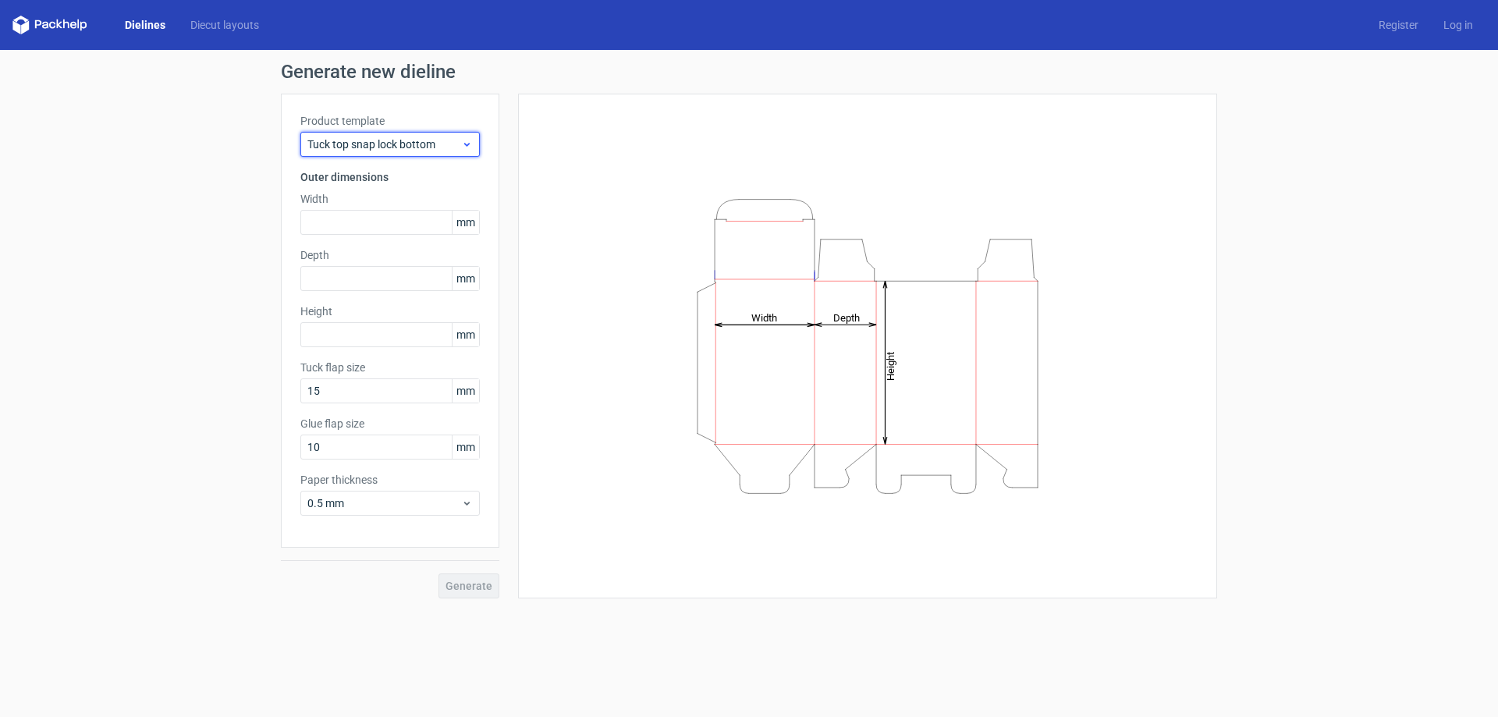
click at [381, 140] on span "Tuck top snap lock bottom" at bounding box center [384, 144] width 154 height 16
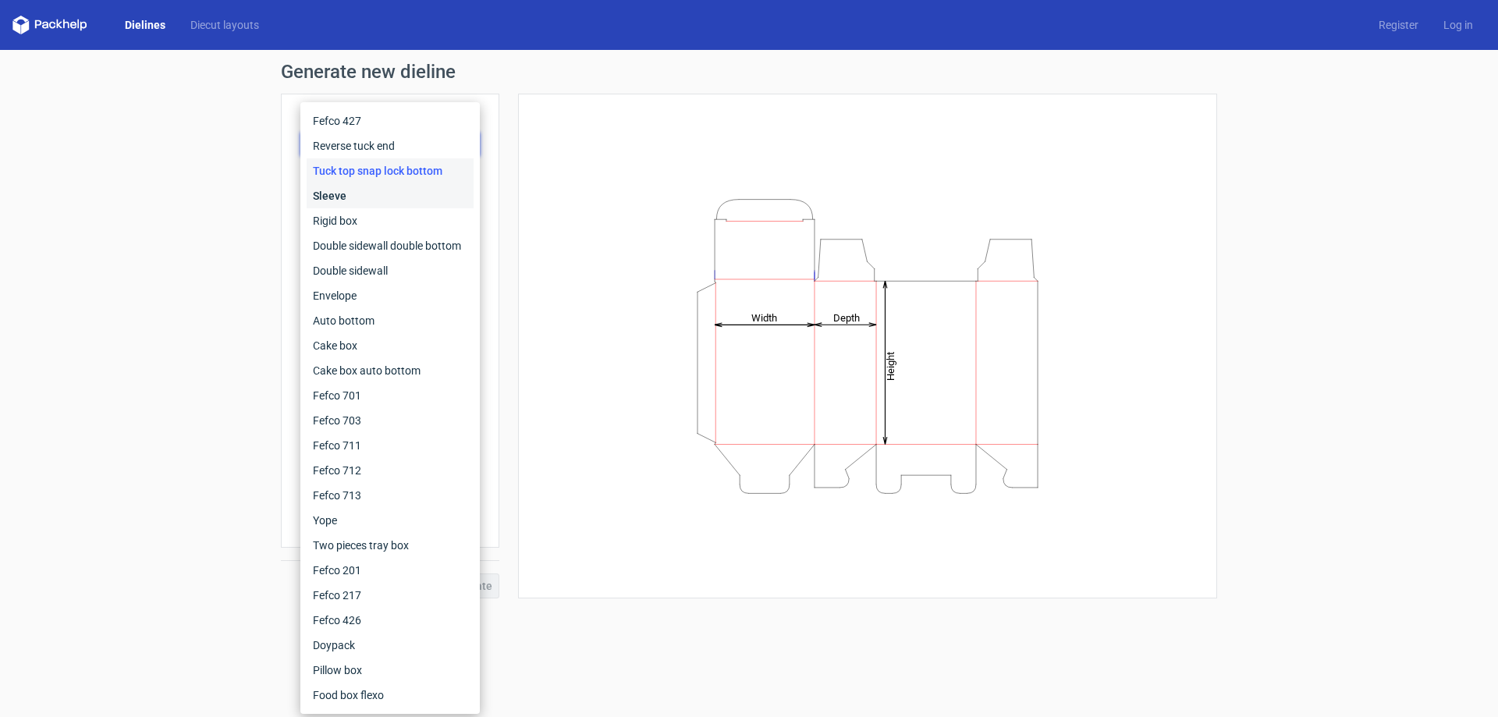
click at [348, 198] on div "Sleeve" at bounding box center [390, 195] width 167 height 25
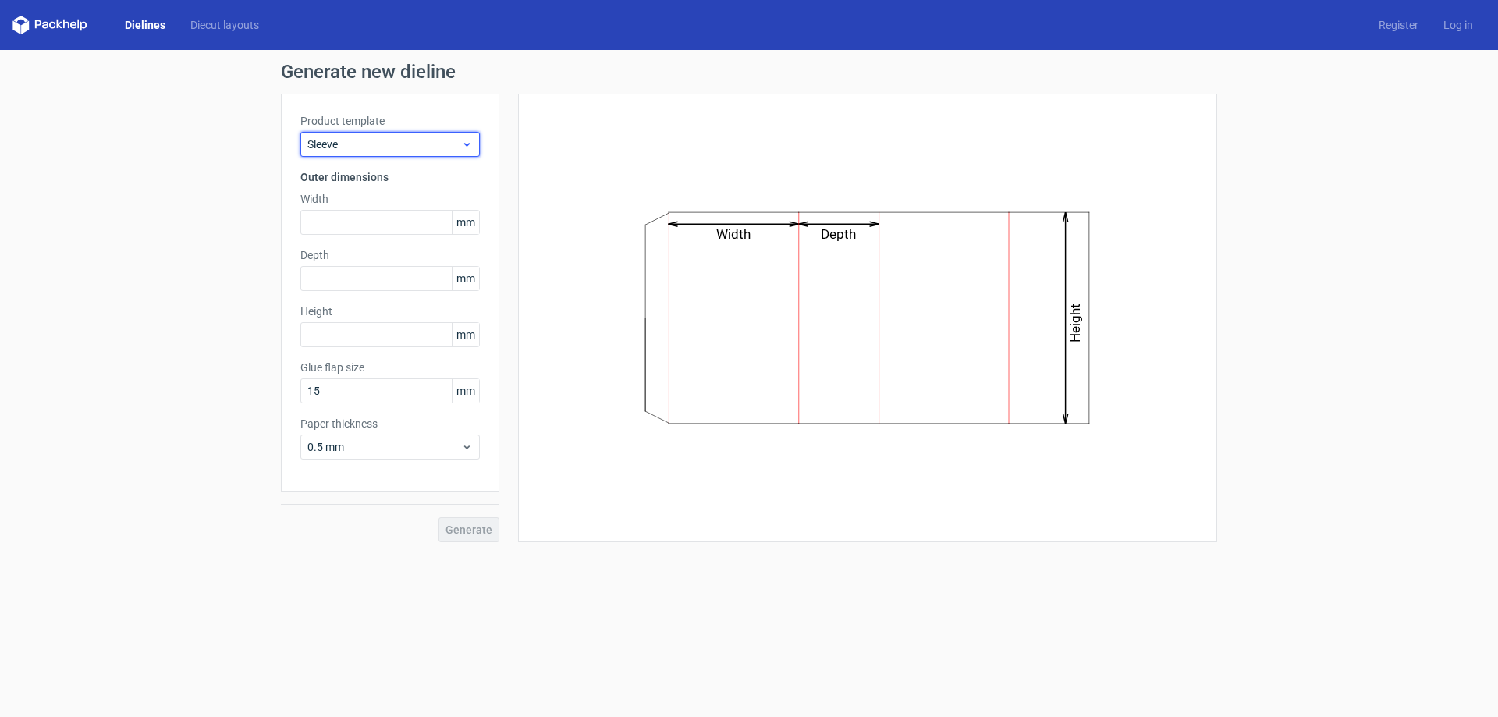
click at [346, 136] on div "Sleeve" at bounding box center [389, 144] width 179 height 25
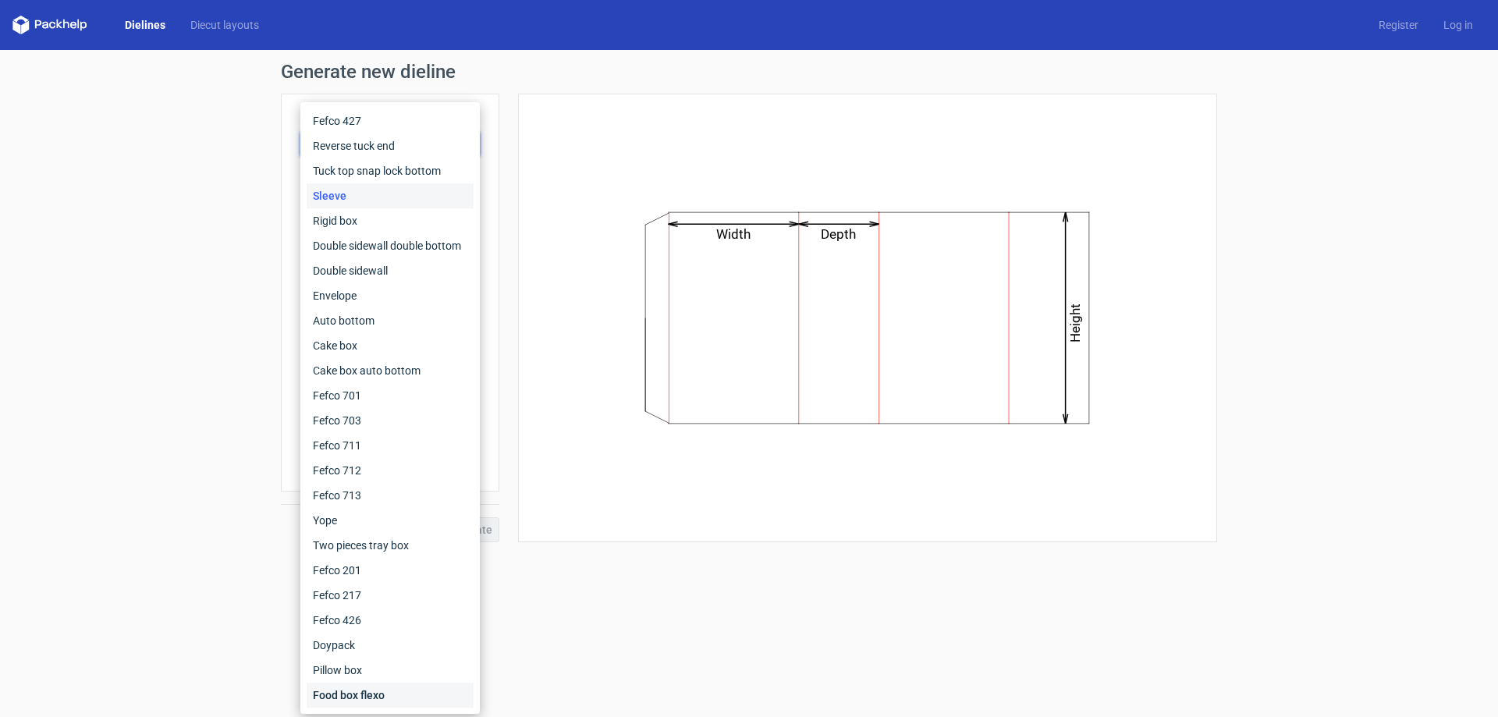
click at [348, 690] on div "Food box flexo" at bounding box center [390, 694] width 167 height 25
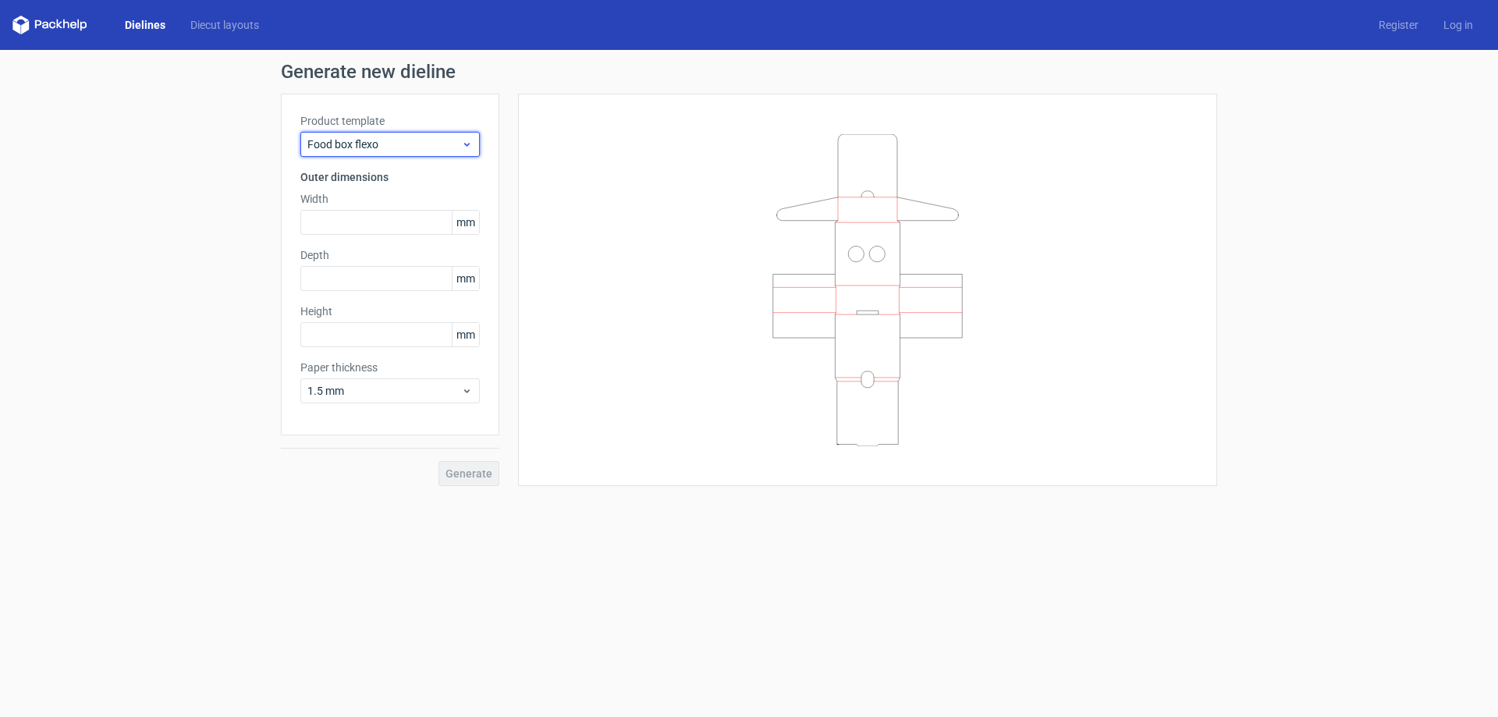
click at [381, 135] on div "Food box flexo" at bounding box center [389, 144] width 179 height 25
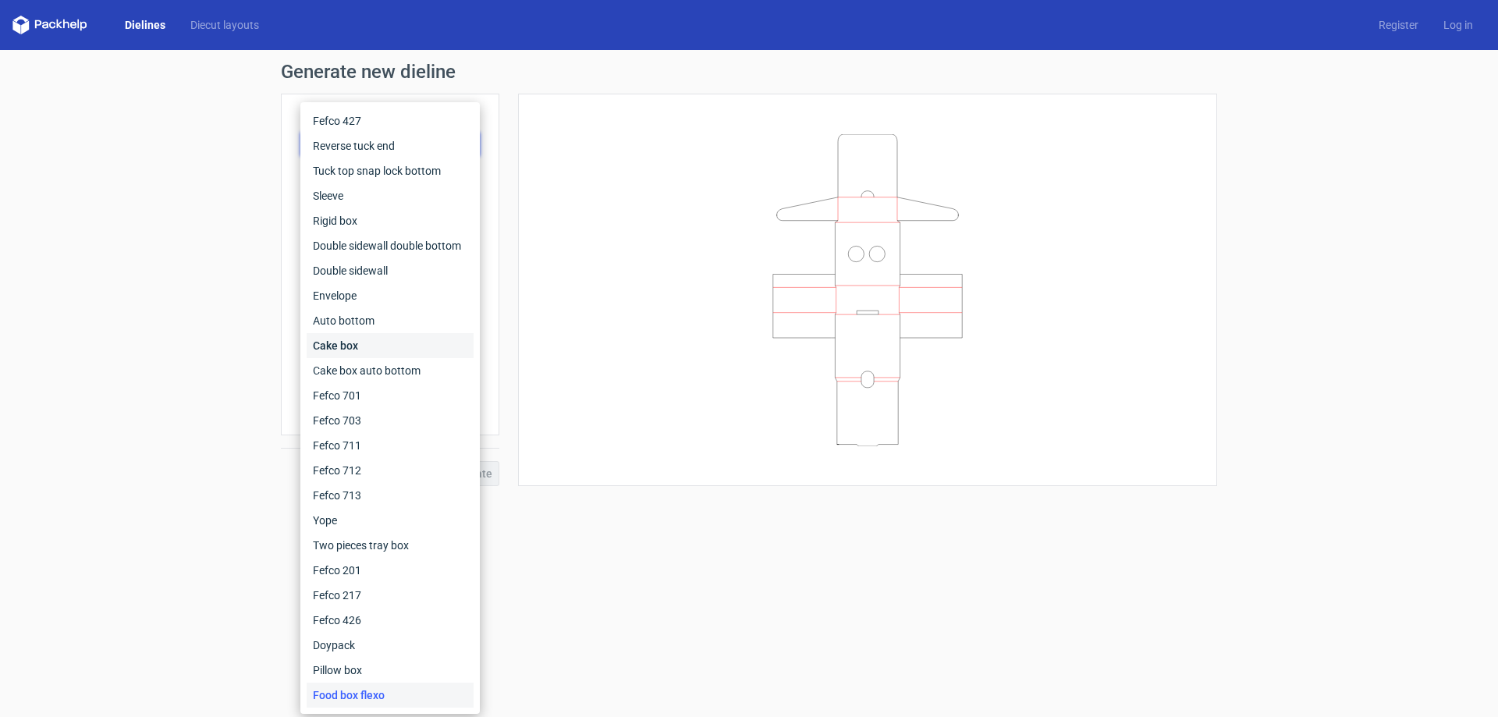
click at [368, 336] on div "Cake box" at bounding box center [390, 345] width 167 height 25
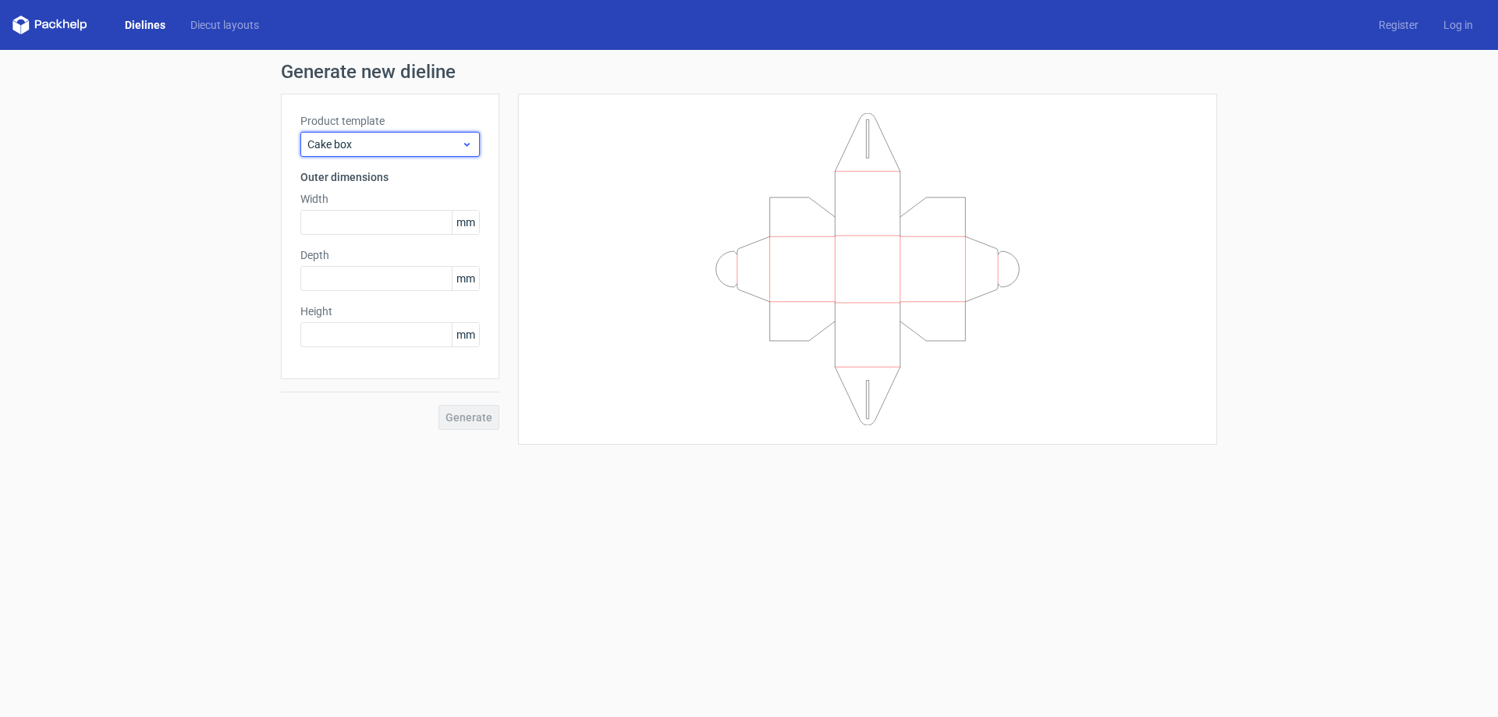
click at [378, 151] on span "Cake box" at bounding box center [384, 144] width 154 height 16
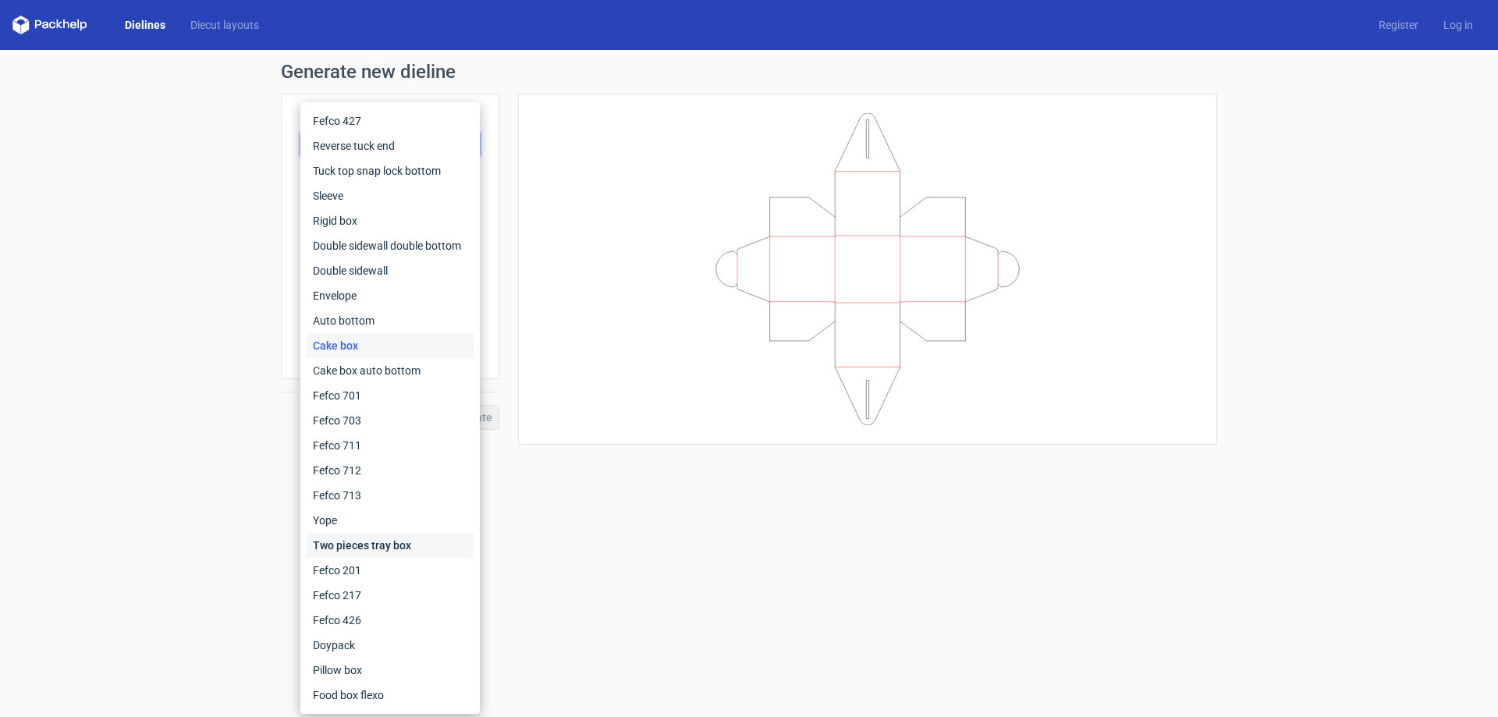
click at [343, 547] on div "Two pieces tray box" at bounding box center [390, 545] width 167 height 25
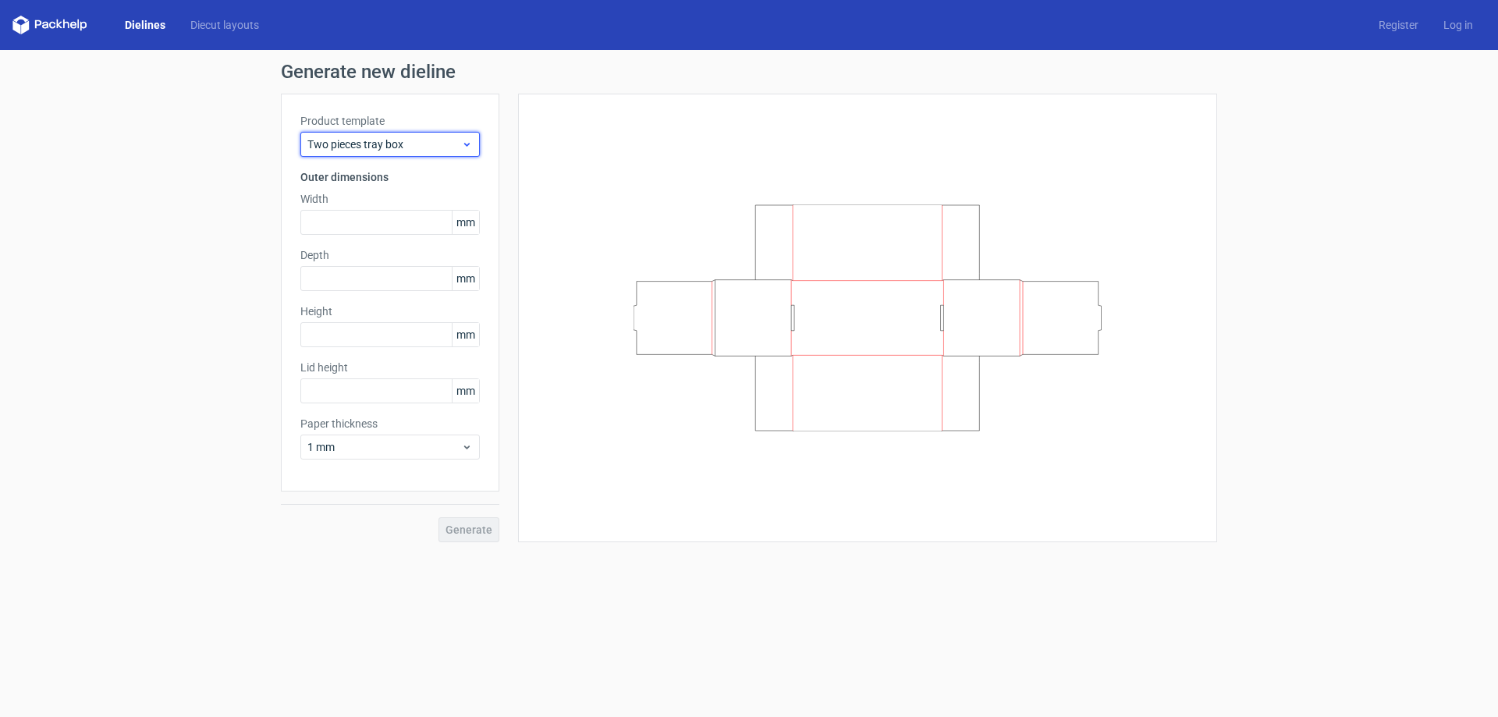
click at [402, 140] on span "Two pieces tray box" at bounding box center [384, 144] width 154 height 16
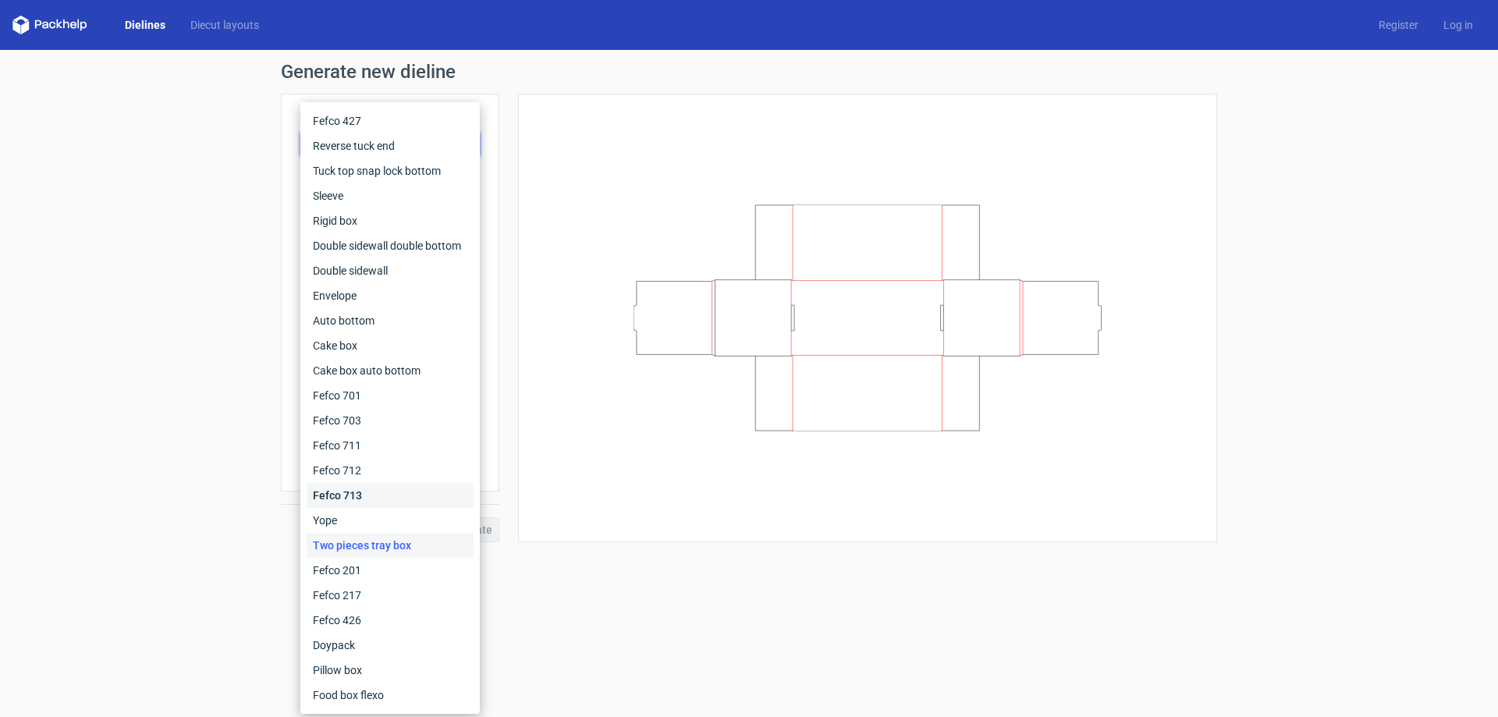
click at [335, 483] on div "Fefco 713" at bounding box center [390, 495] width 167 height 25
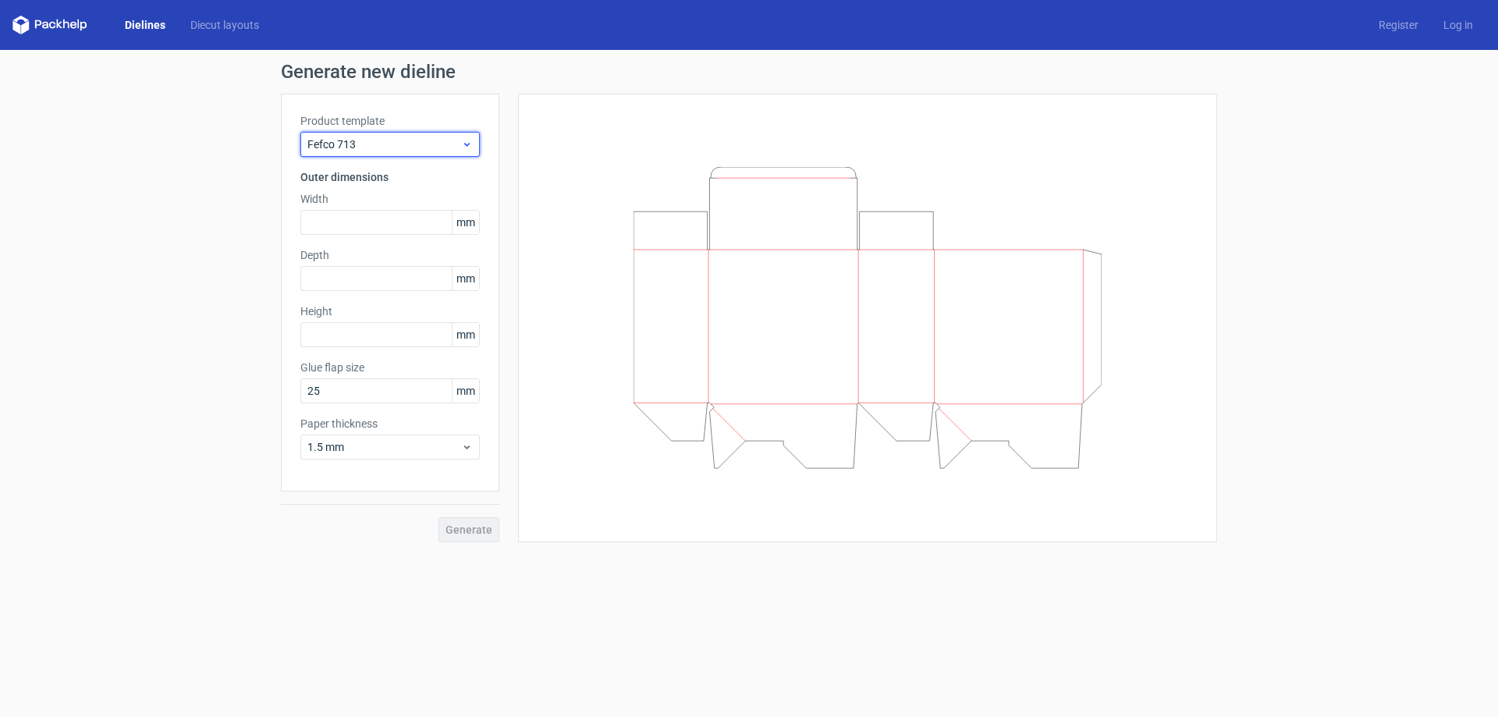
click at [374, 154] on div "Fefco 713" at bounding box center [389, 144] width 179 height 25
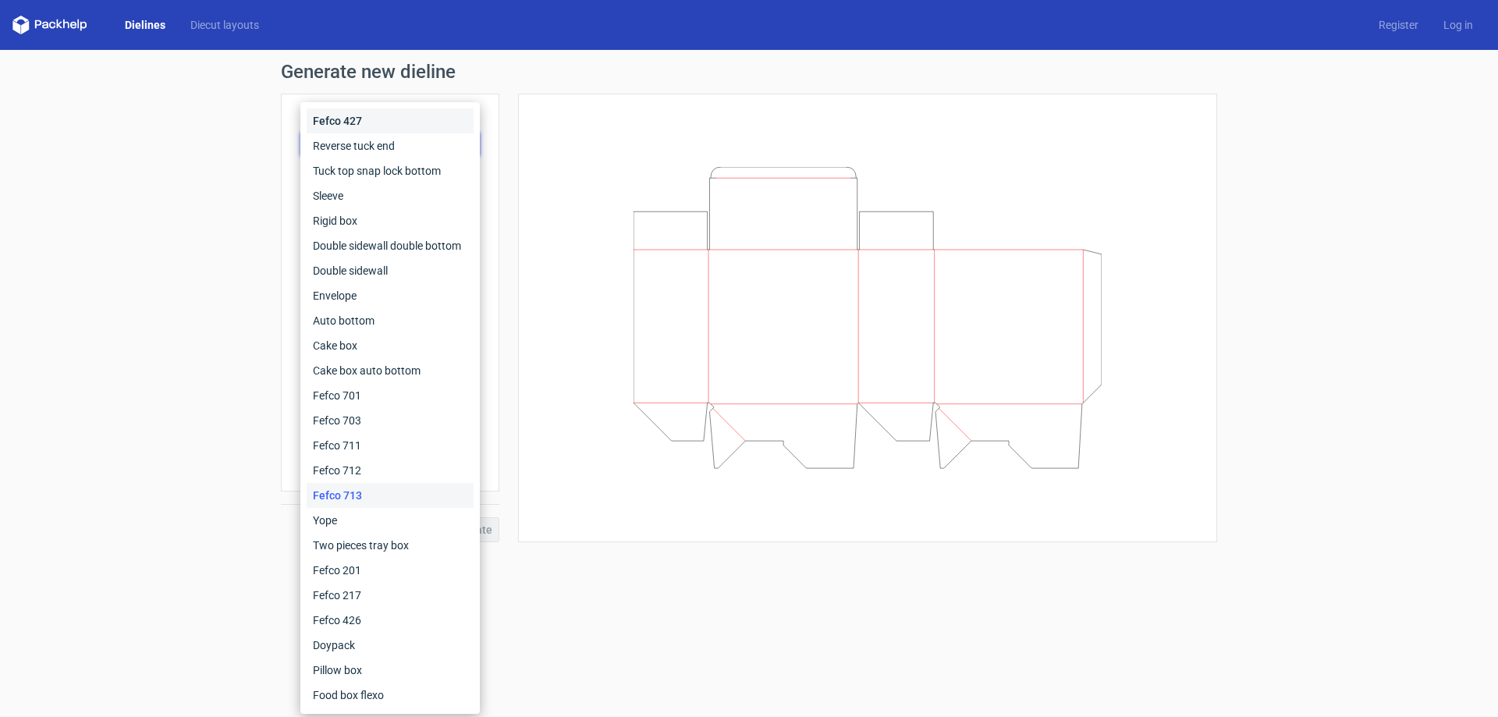
click at [353, 119] on div "Fefco 427" at bounding box center [390, 120] width 167 height 25
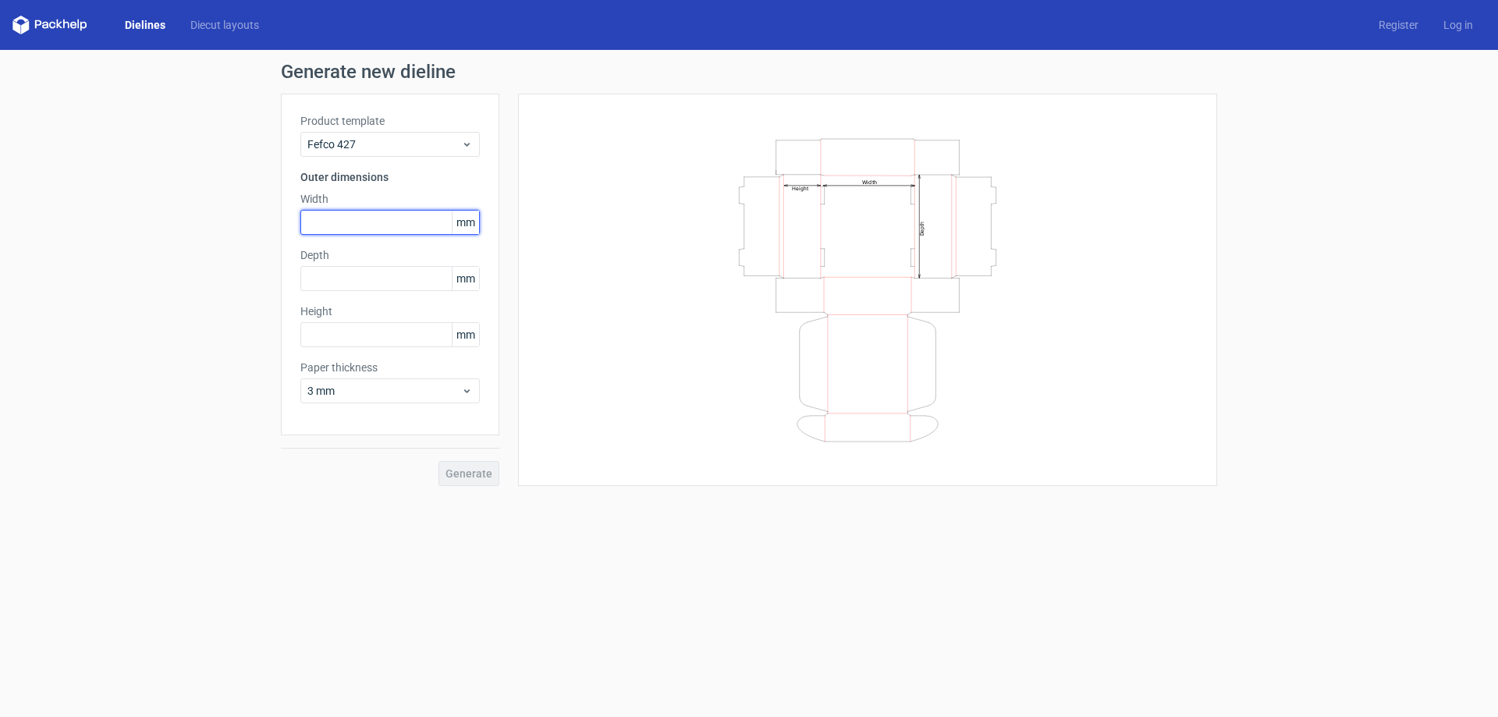
click at [415, 222] on input "text" at bounding box center [389, 222] width 179 height 25
type input "455"
click at [360, 285] on input "text" at bounding box center [389, 278] width 179 height 25
type input "405"
click at [369, 338] on input "text" at bounding box center [389, 334] width 179 height 25
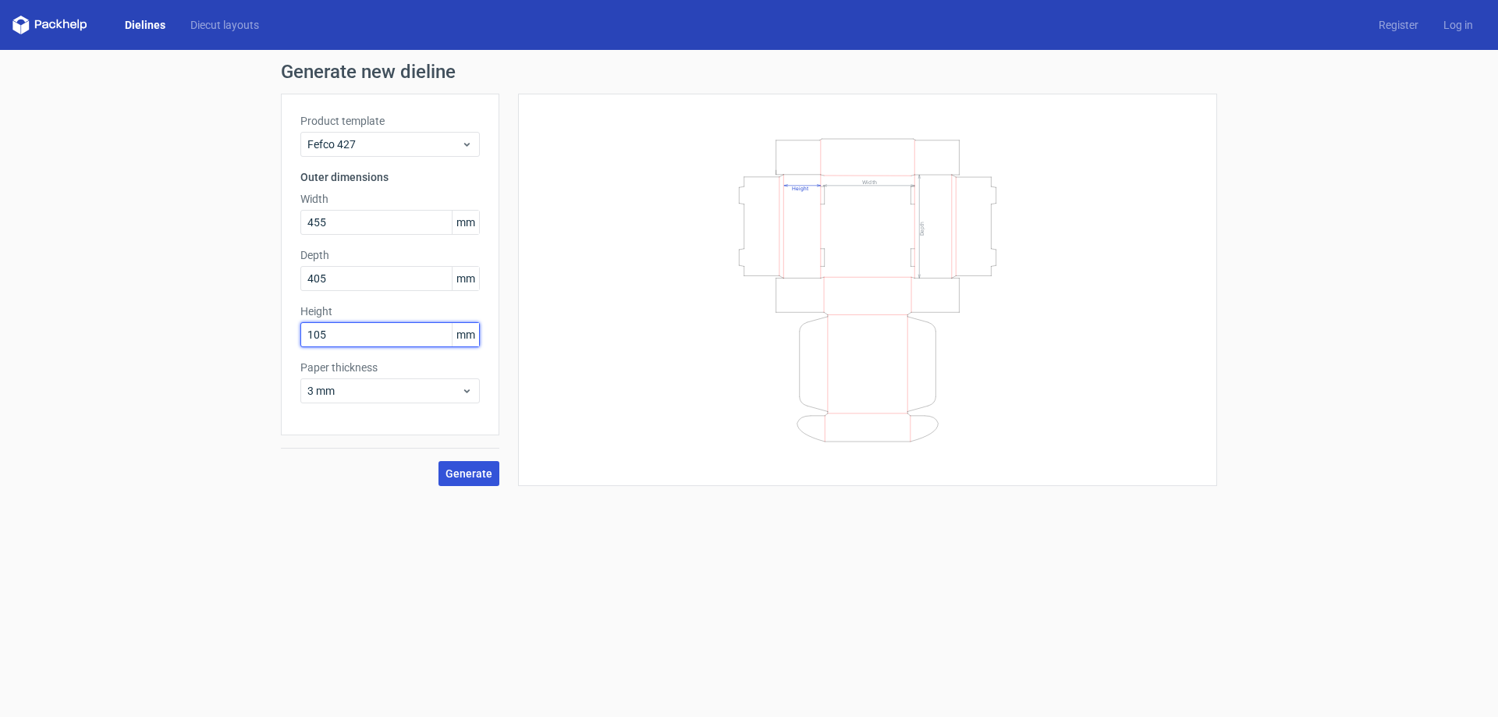
type input "105"
click at [477, 470] on span "Generate" at bounding box center [468, 473] width 47 height 11
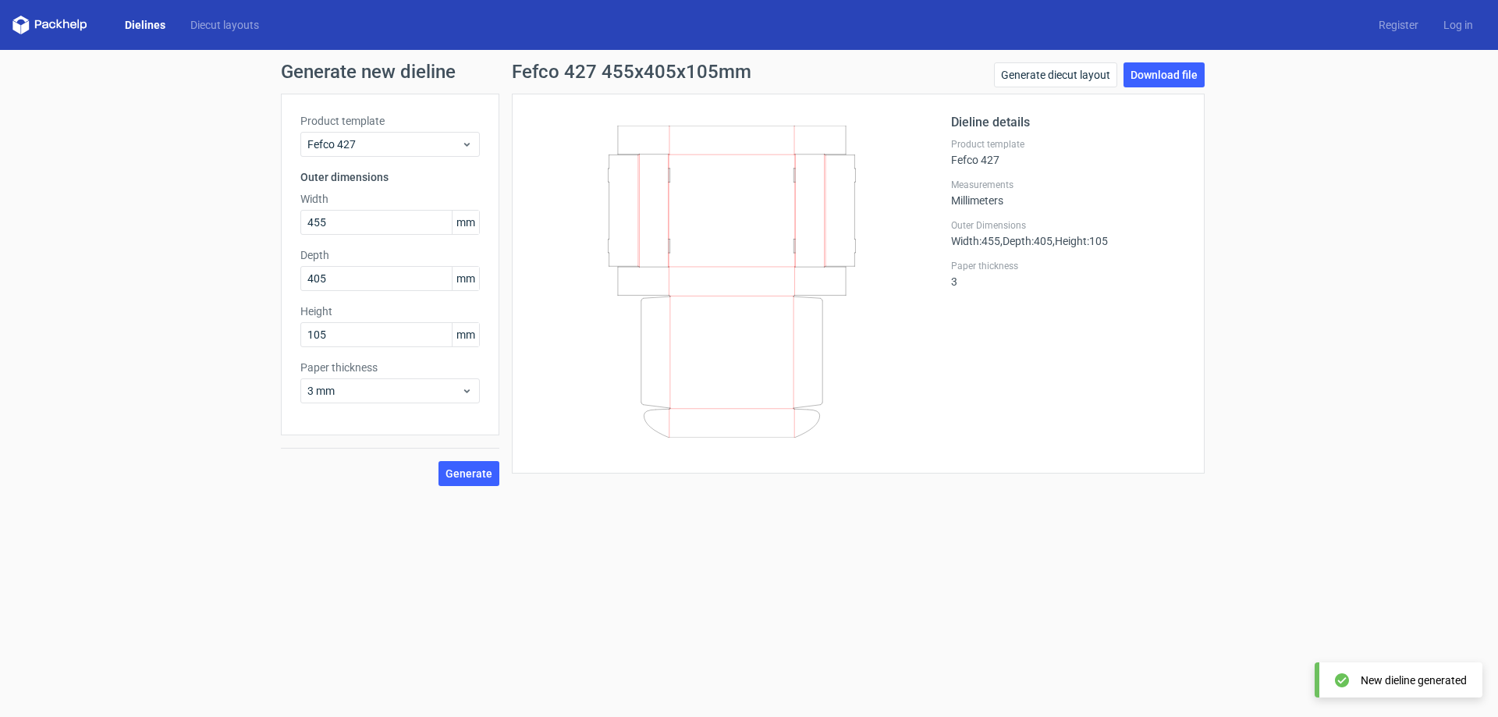
click at [701, 197] on icon at bounding box center [732, 282] width 376 height 312
click at [468, 470] on span "Generate" at bounding box center [468, 473] width 47 height 11
click at [1074, 74] on link "Generate diecut layout" at bounding box center [1055, 74] width 123 height 25
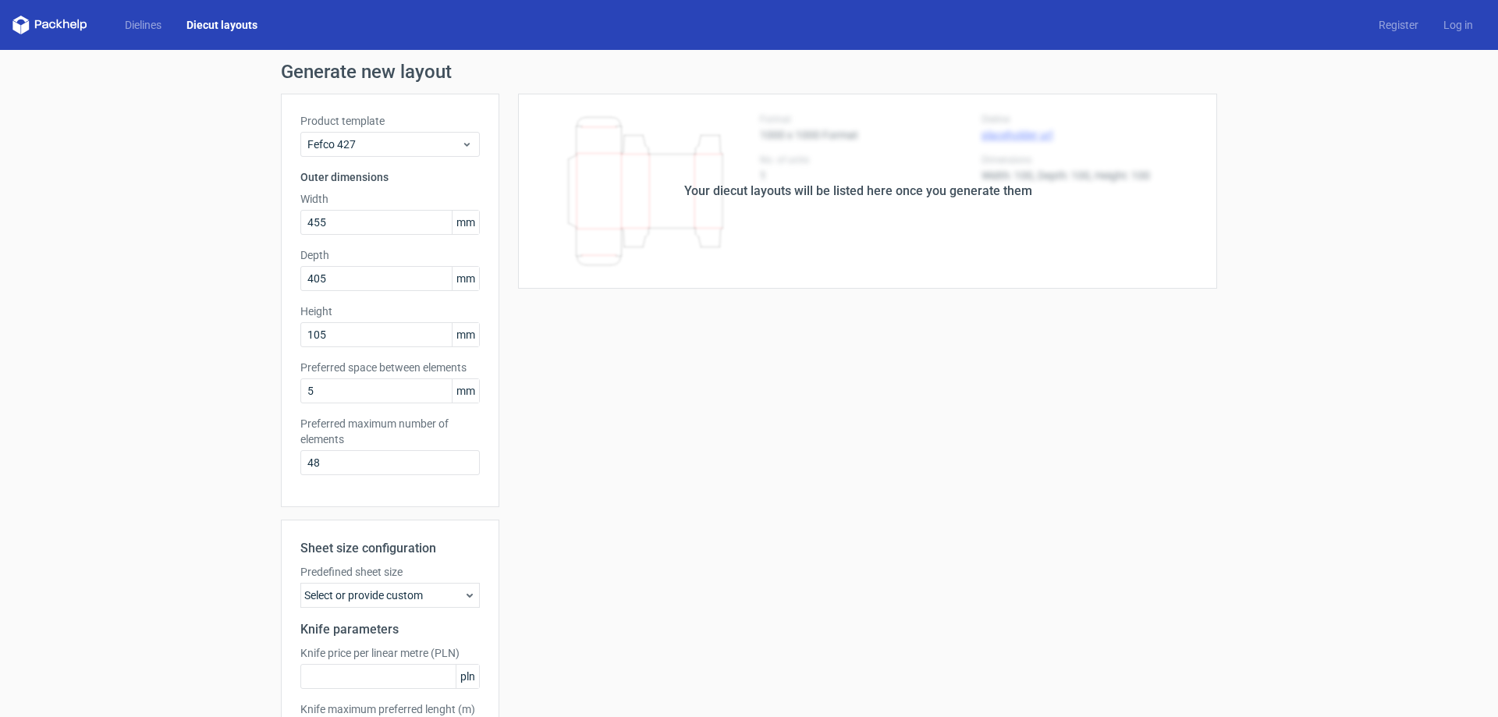
click at [679, 172] on div "Your diecut layouts will be listed here once you generate them" at bounding box center [858, 191] width 718 height 195
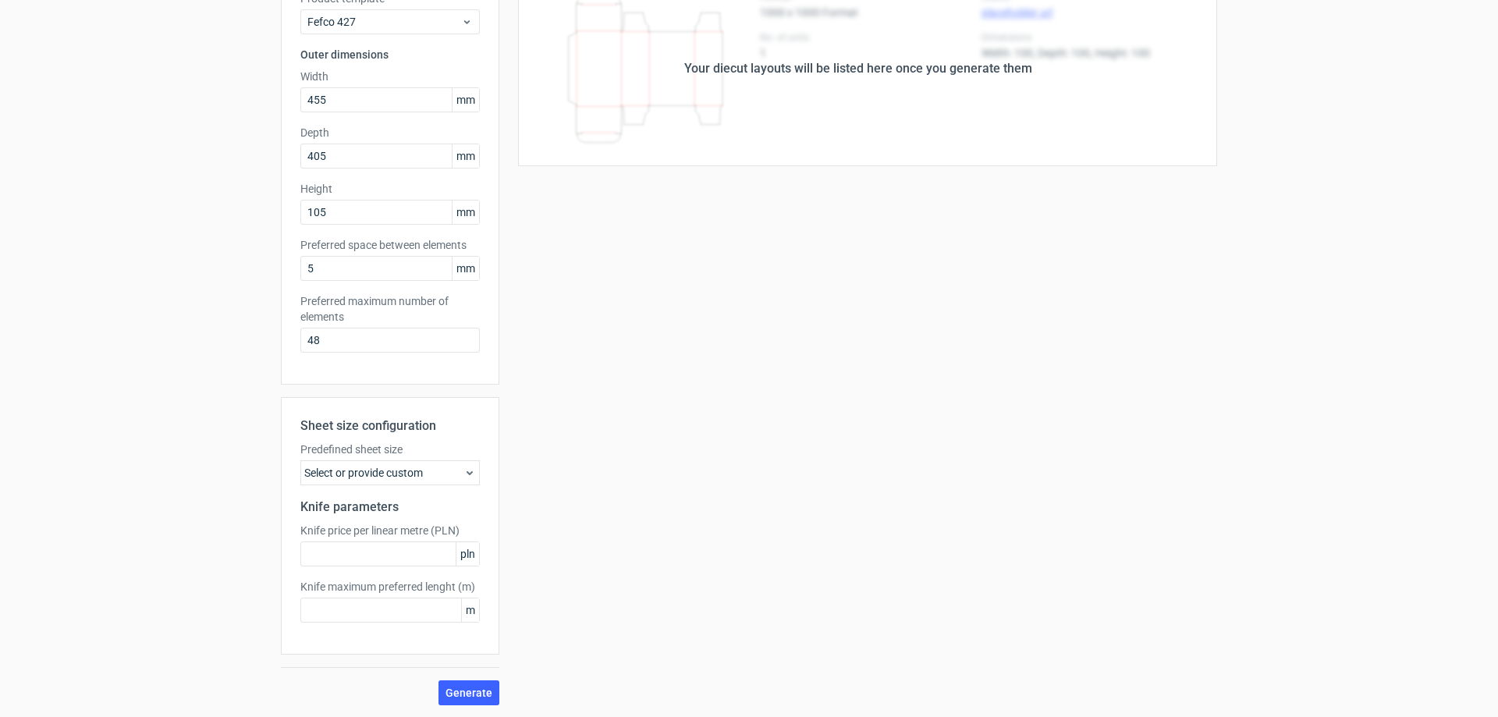
scroll to position [123, 0]
click at [411, 470] on div "Select or provide custom" at bounding box center [389, 471] width 179 height 25
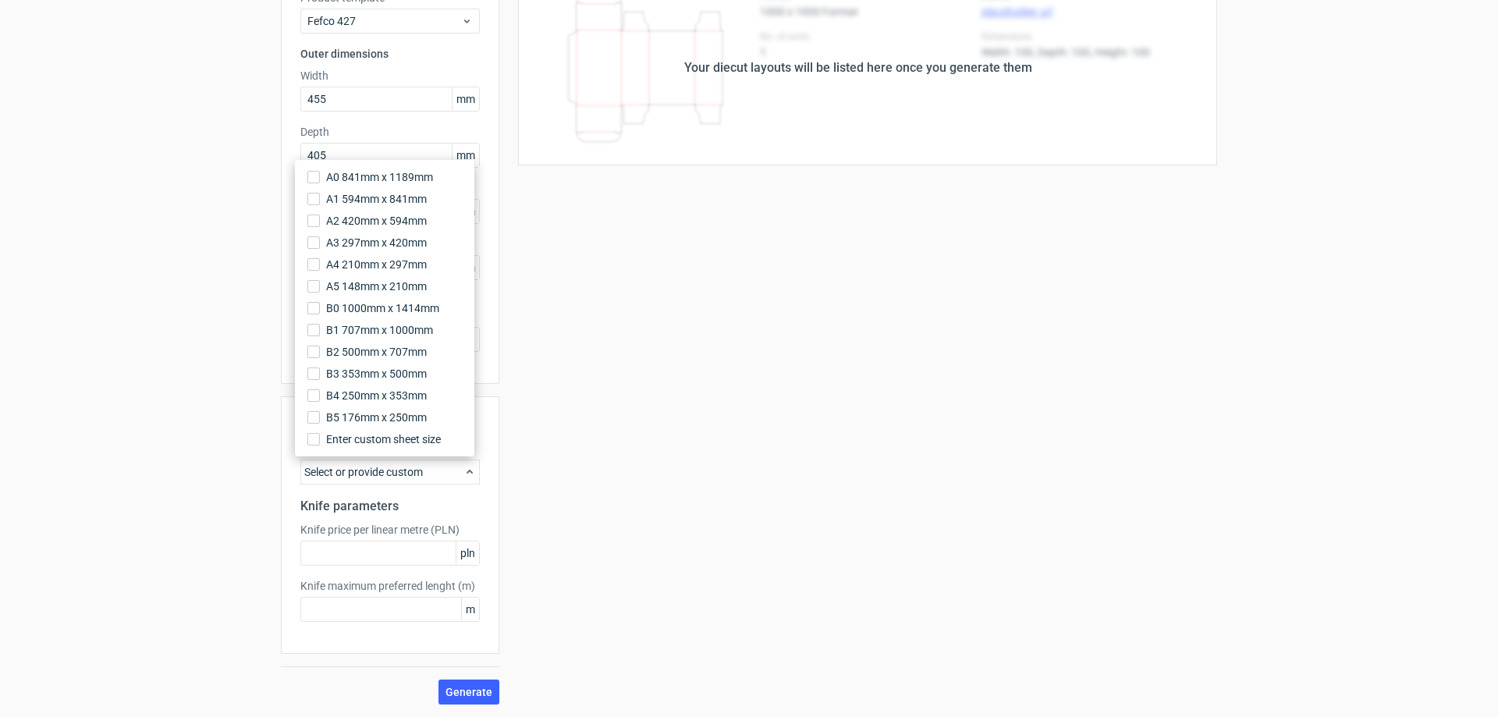
click at [411, 470] on div "Select or provide custom" at bounding box center [389, 471] width 179 height 25
click at [317, 449] on label "Enter custom sheet size" at bounding box center [384, 439] width 167 height 22
click at [317, 445] on input "Enter custom sheet size" at bounding box center [313, 439] width 12 height 12
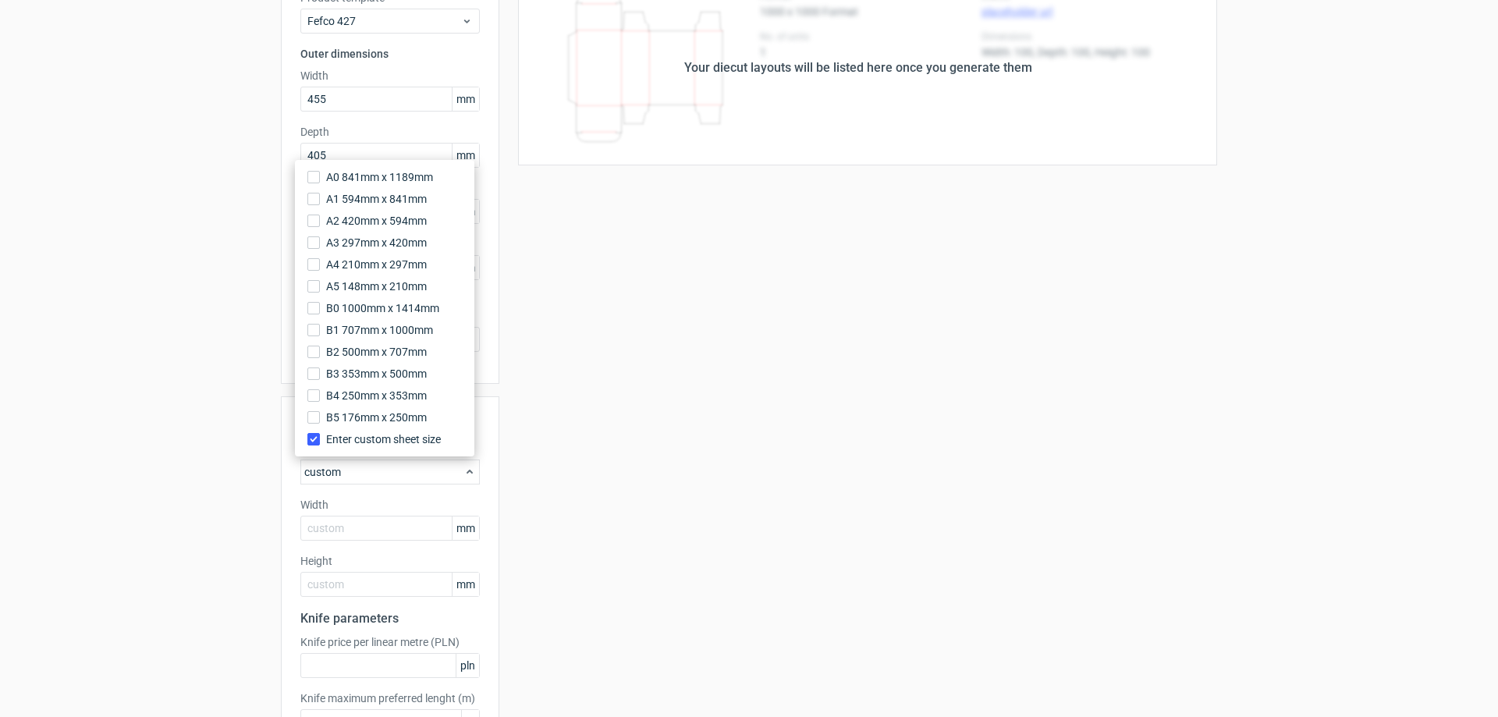
click at [580, 498] on div "Your diecut layouts will be listed here once you generate them Height Depth Wid…" at bounding box center [858, 393] width 718 height 846
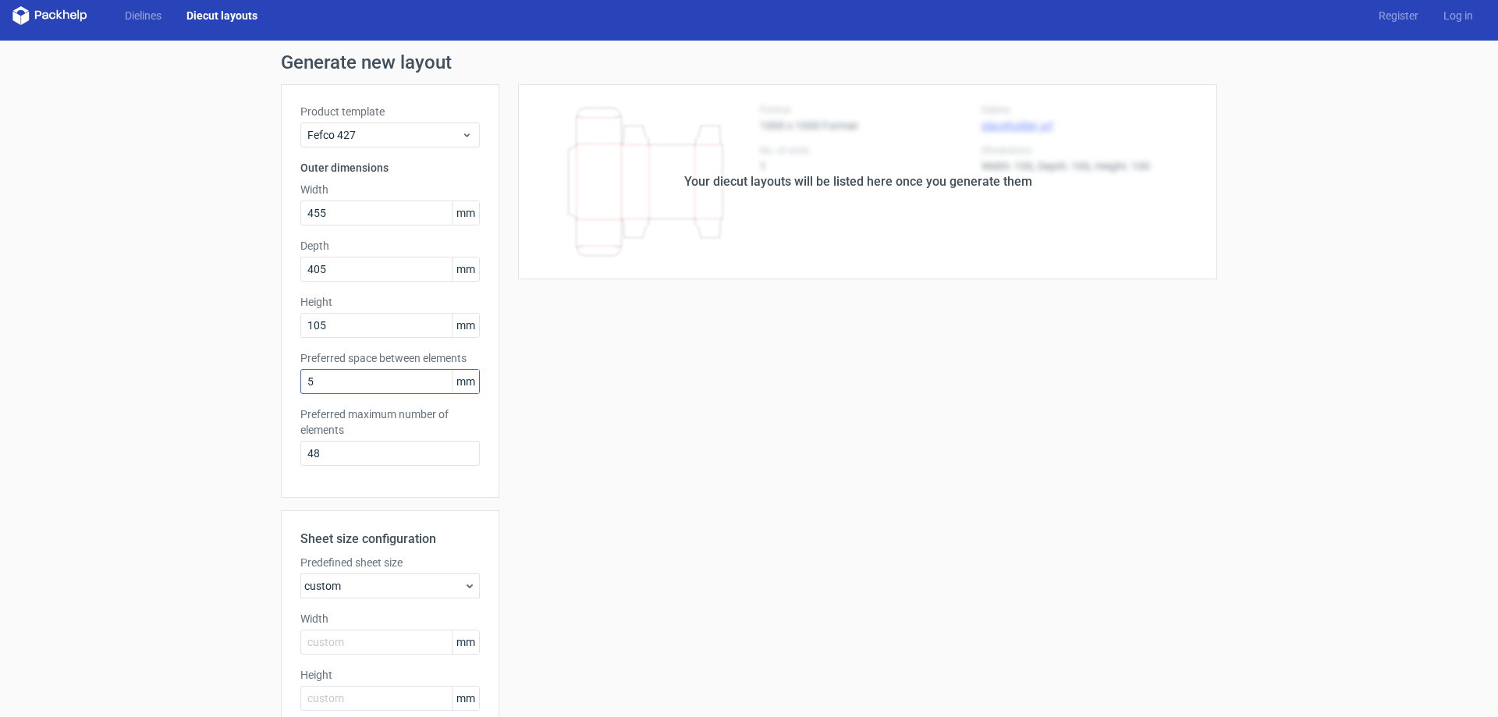
scroll to position [0, 0]
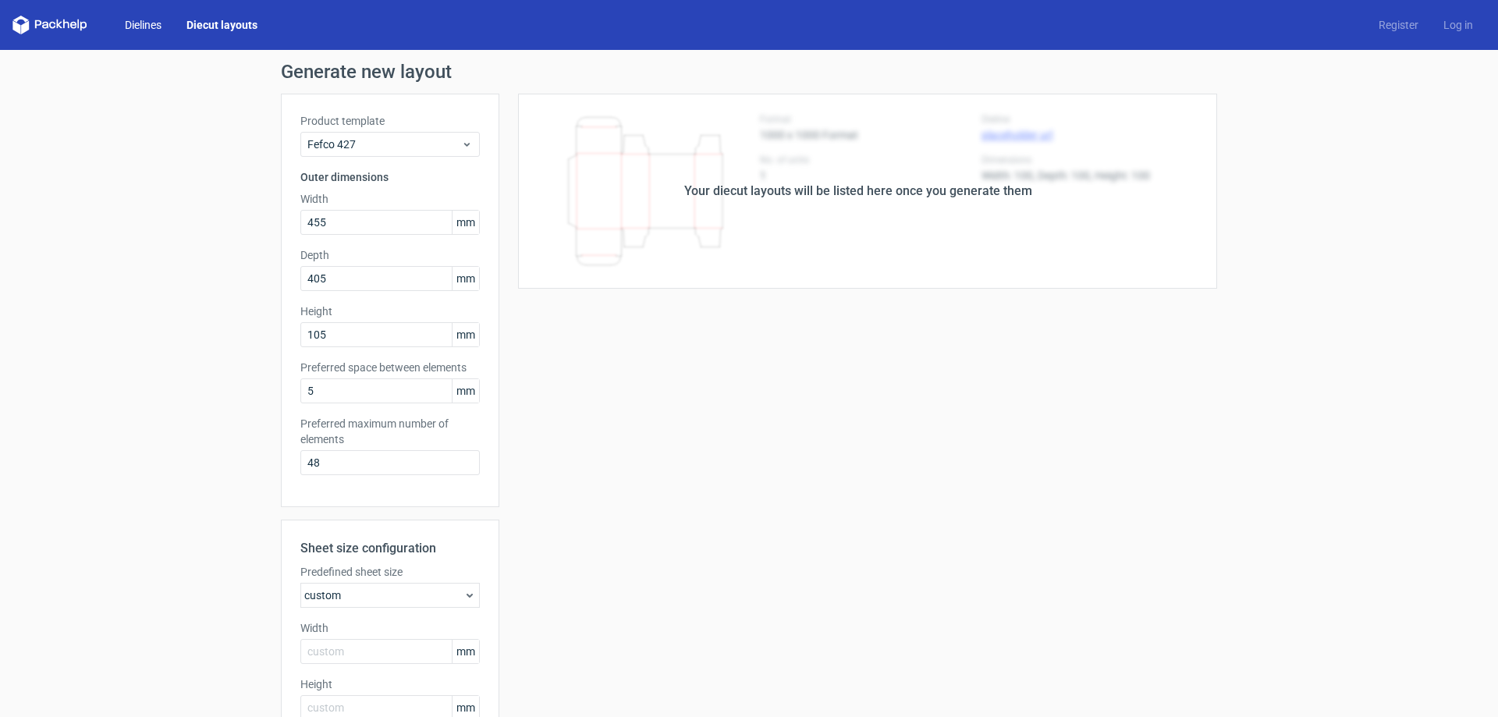
click at [122, 23] on link "Dielines" at bounding box center [143, 25] width 62 height 16
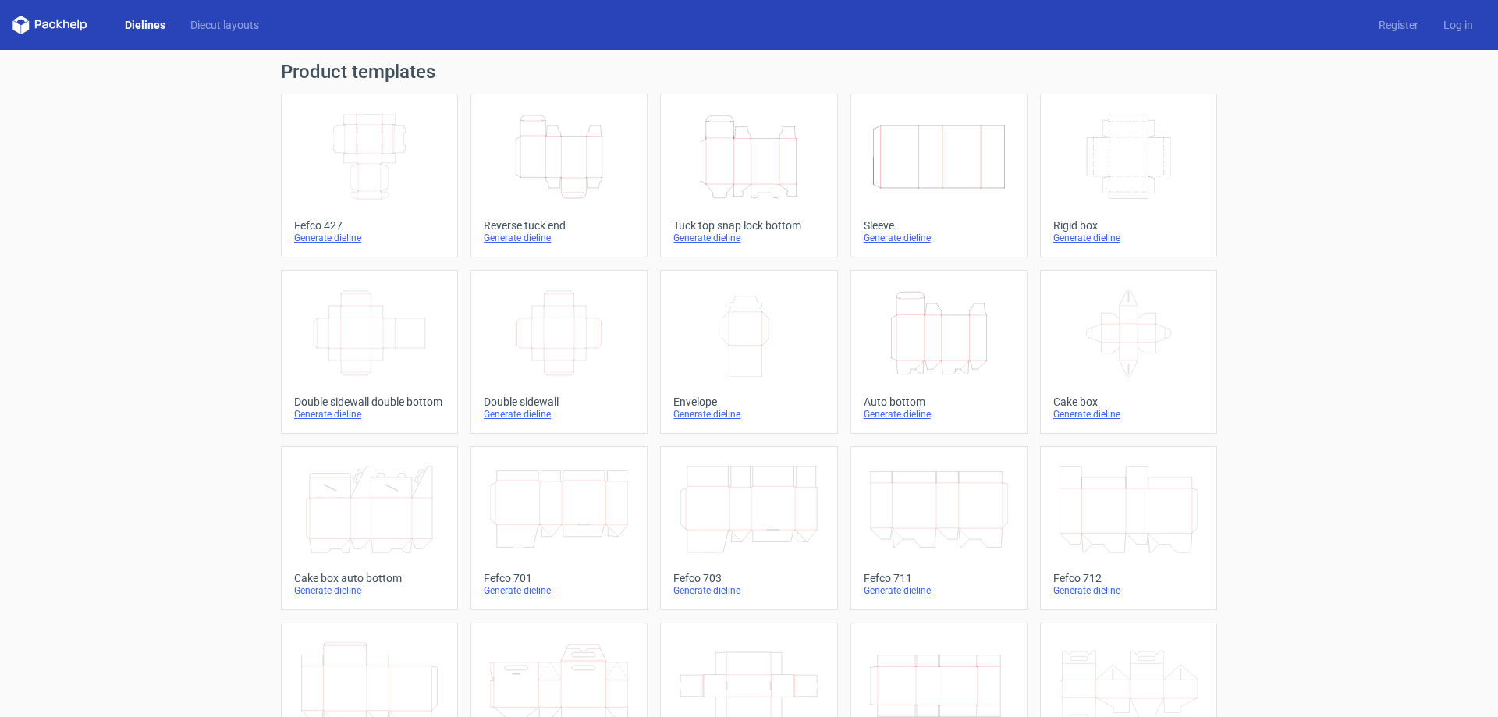
click at [336, 241] on div "Generate dieline" at bounding box center [369, 238] width 151 height 12
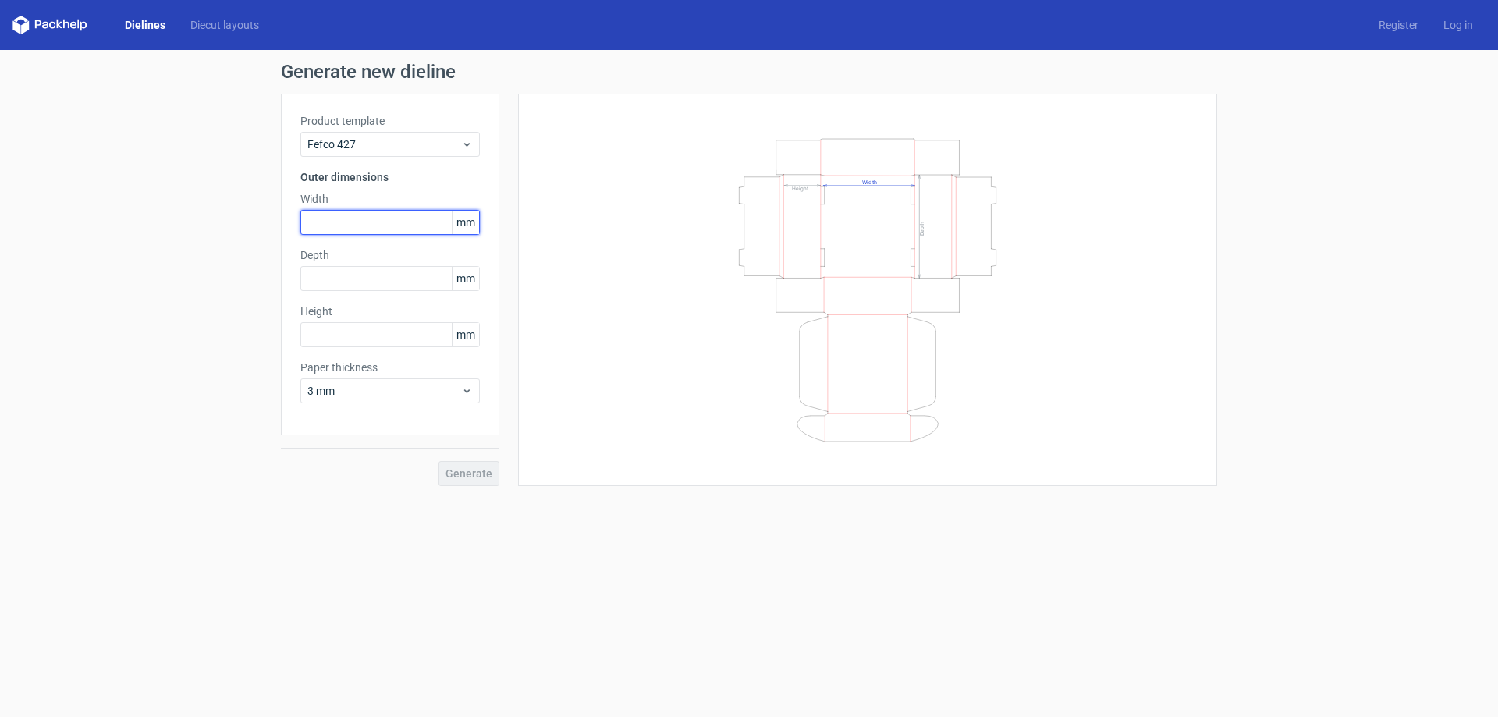
click at [348, 217] on input "text" at bounding box center [389, 222] width 179 height 25
type input "455"
click at [363, 275] on input "text" at bounding box center [389, 278] width 179 height 25
type input "405"
click at [354, 337] on input "text" at bounding box center [389, 334] width 179 height 25
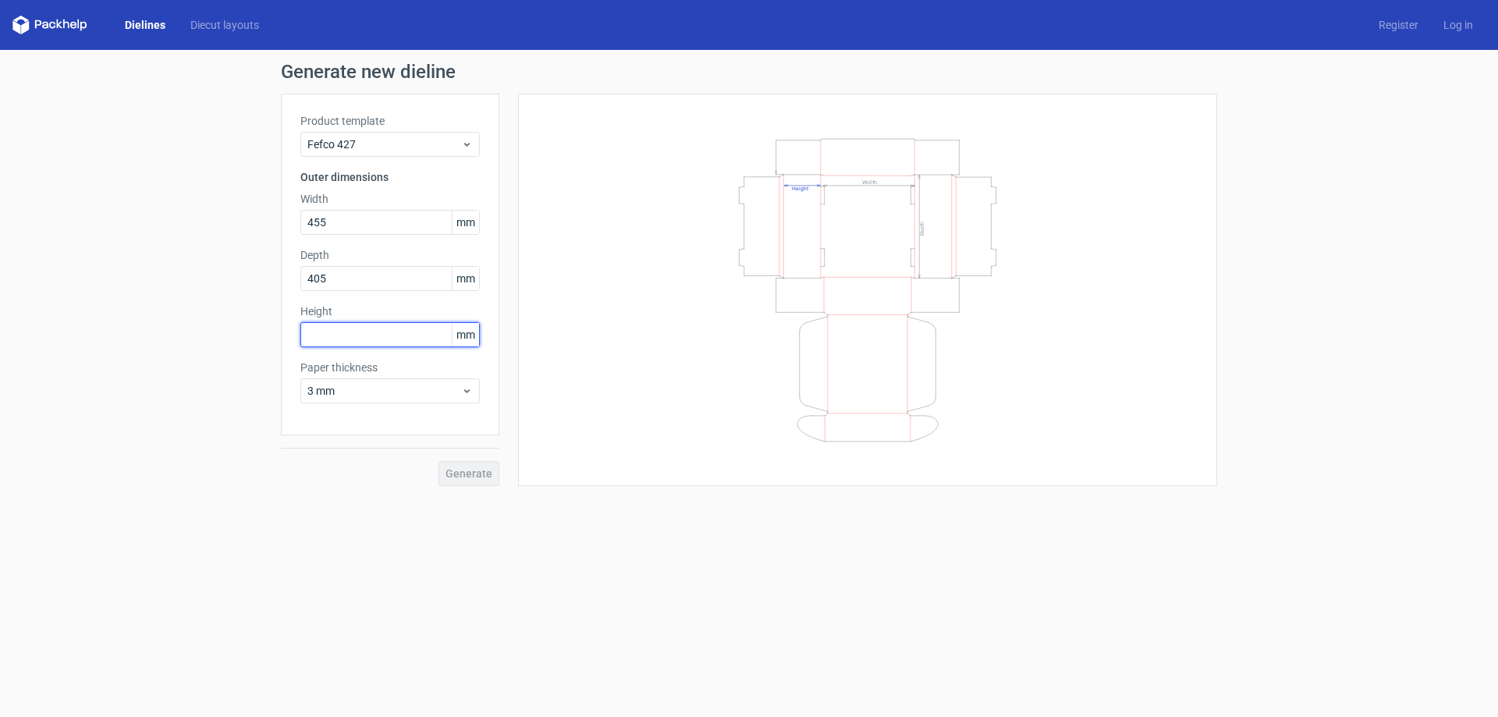
type input "4"
type input "105"
click at [466, 473] on span "Generate" at bounding box center [468, 473] width 47 height 11
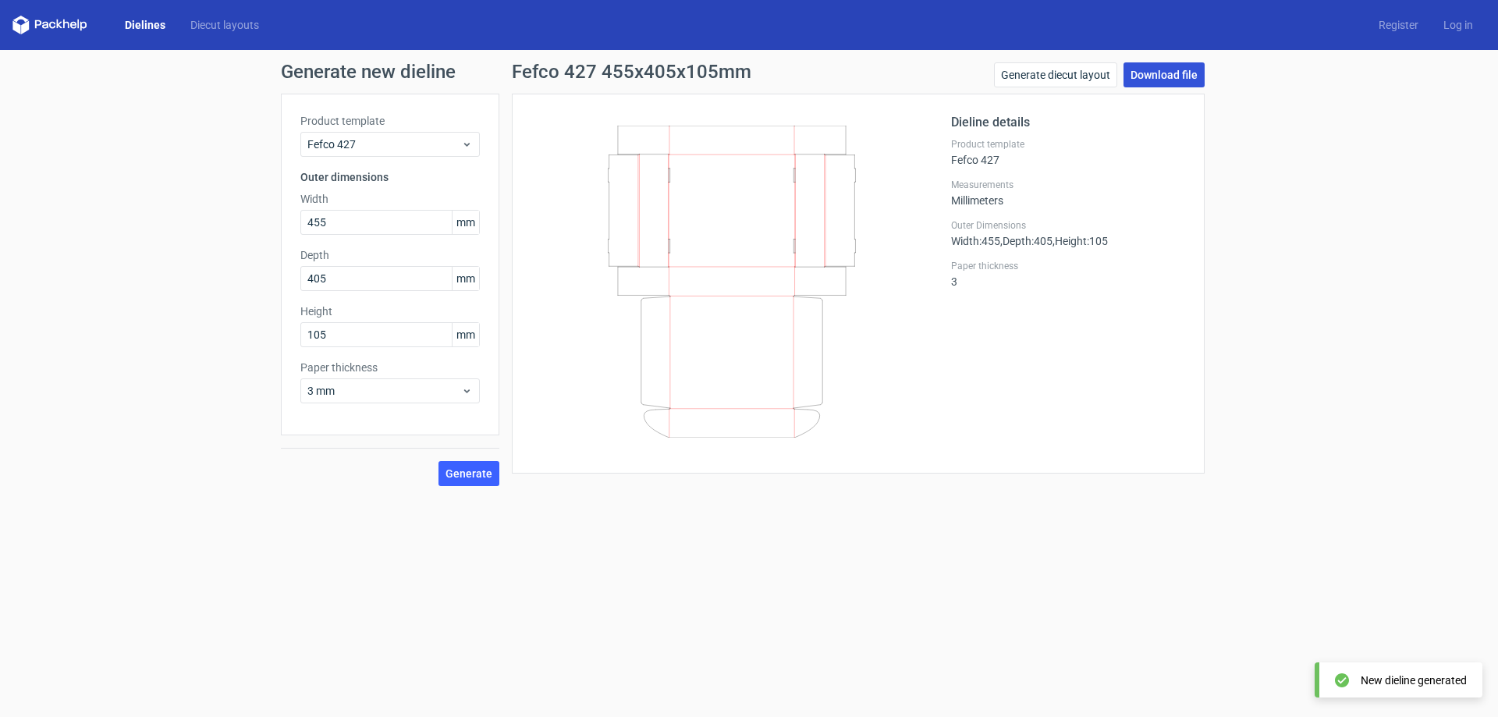
click at [1184, 72] on link "Download file" at bounding box center [1163, 74] width 81 height 25
click at [1074, 77] on link "Generate diecut layout" at bounding box center [1055, 74] width 123 height 25
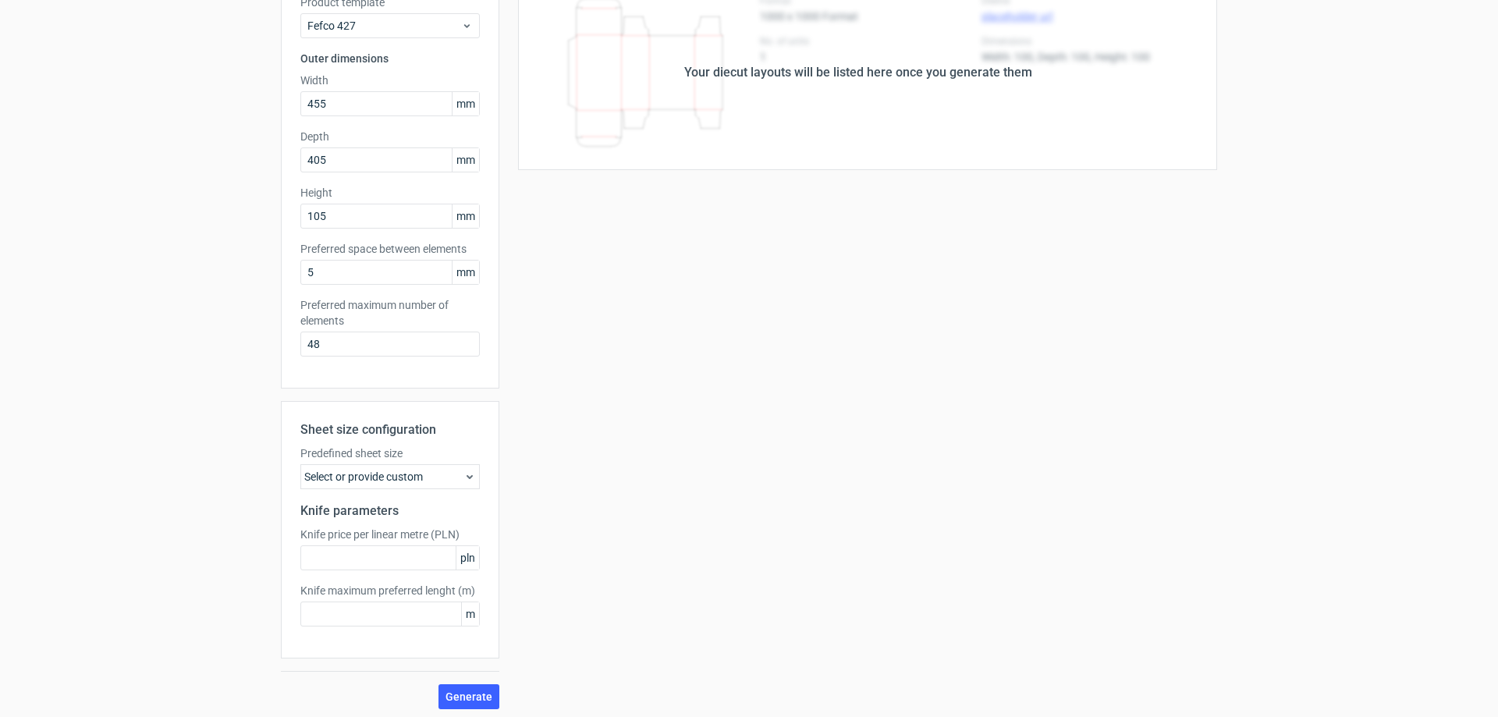
scroll to position [123, 0]
click at [434, 562] on input "text" at bounding box center [389, 553] width 179 height 25
click at [466, 468] on icon at bounding box center [469, 472] width 12 height 12
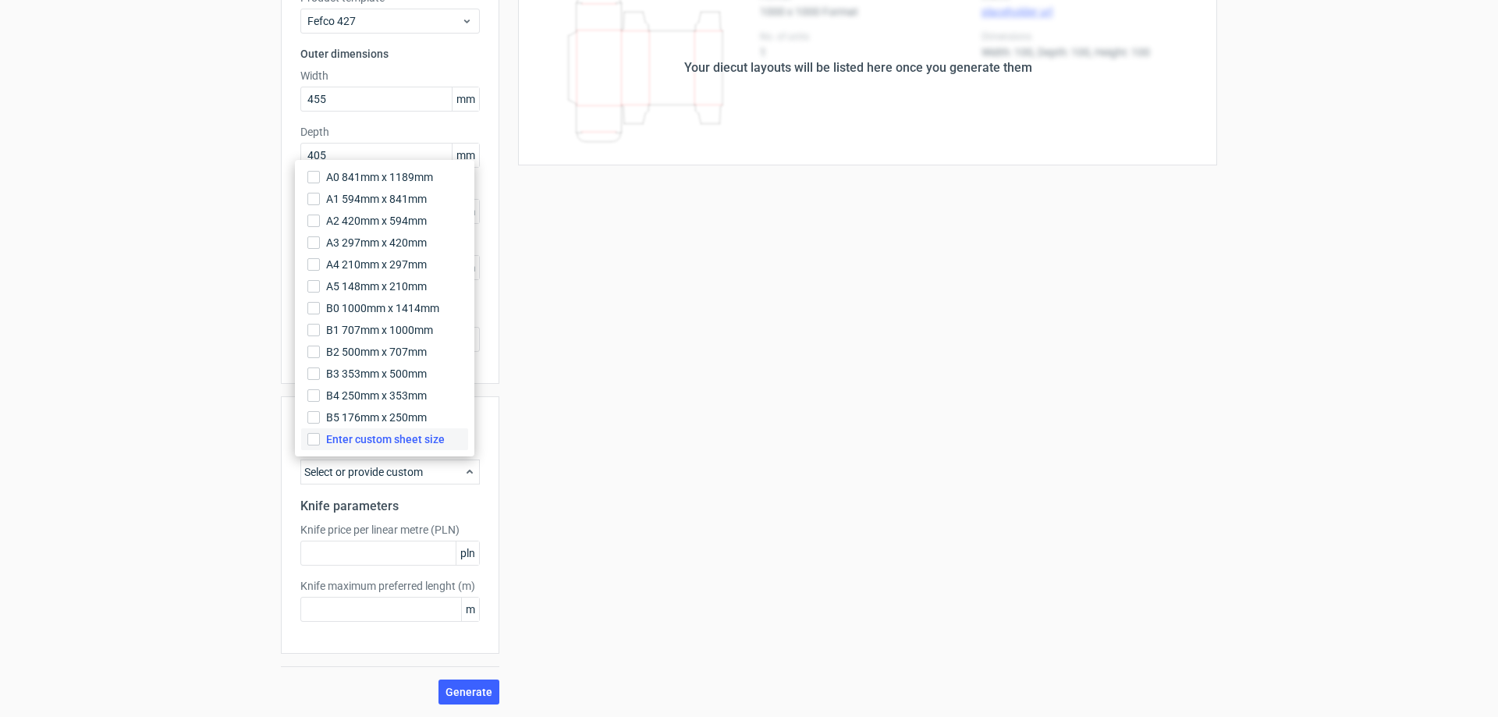
click at [391, 438] on span "Enter custom sheet size" at bounding box center [385, 439] width 119 height 16
click at [320, 438] on input "Enter custom sheet size" at bounding box center [313, 439] width 12 height 12
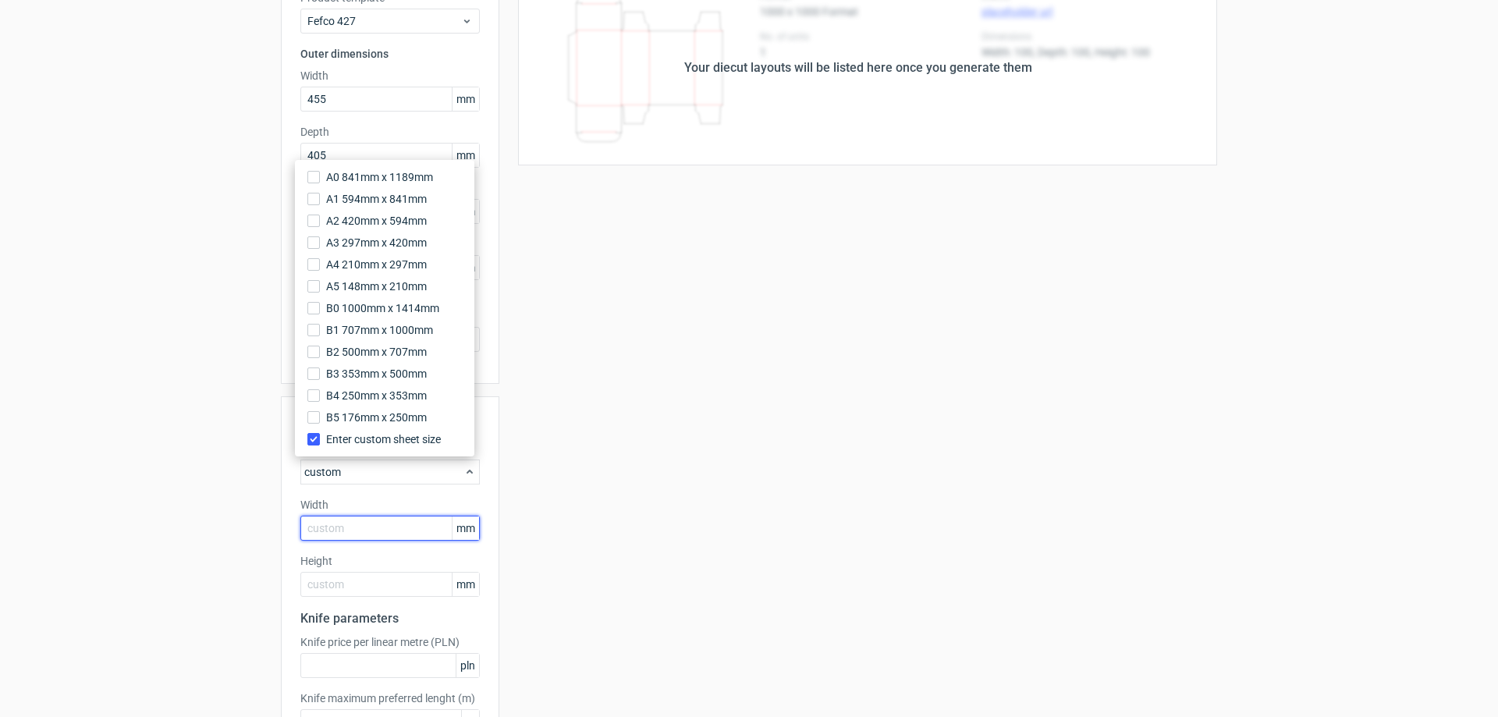
click at [397, 521] on input "text" at bounding box center [389, 528] width 179 height 25
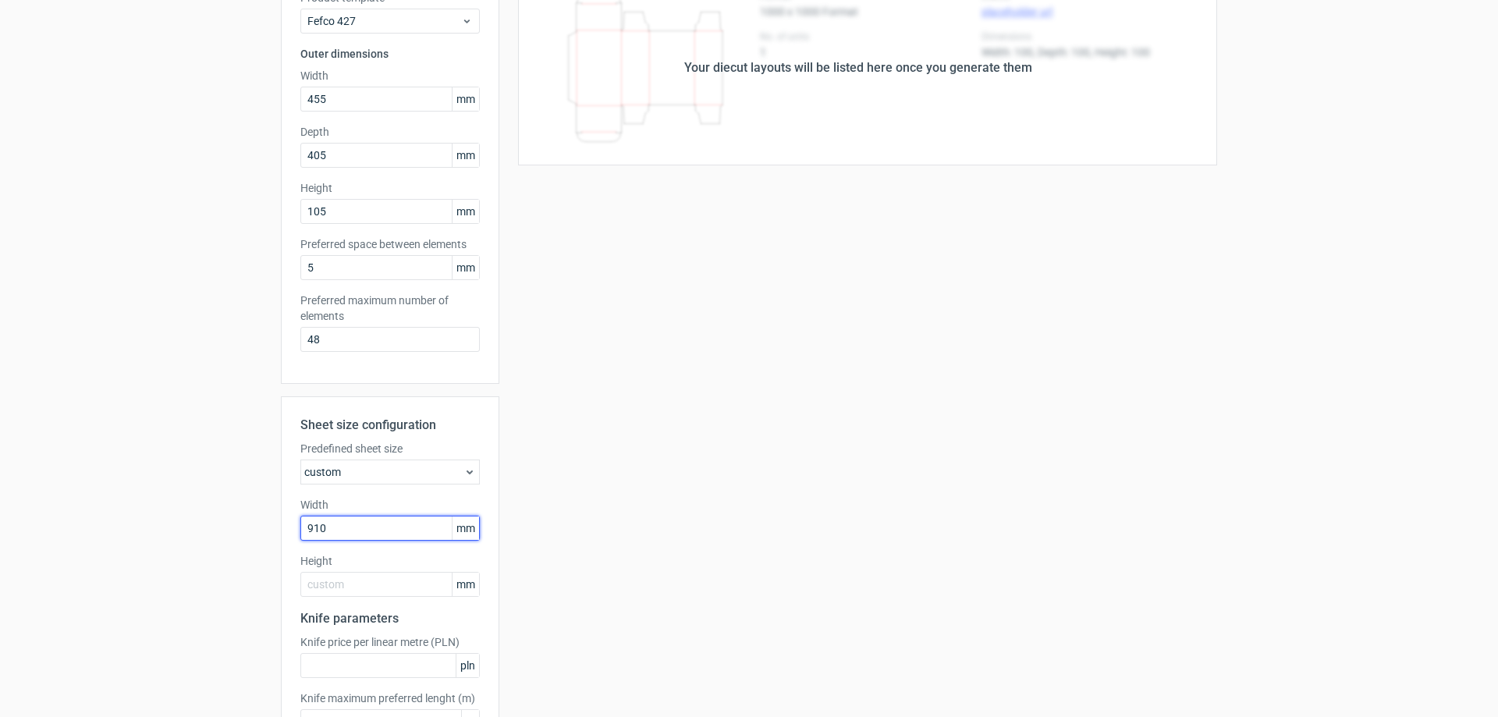
type input "910"
type input "1250"
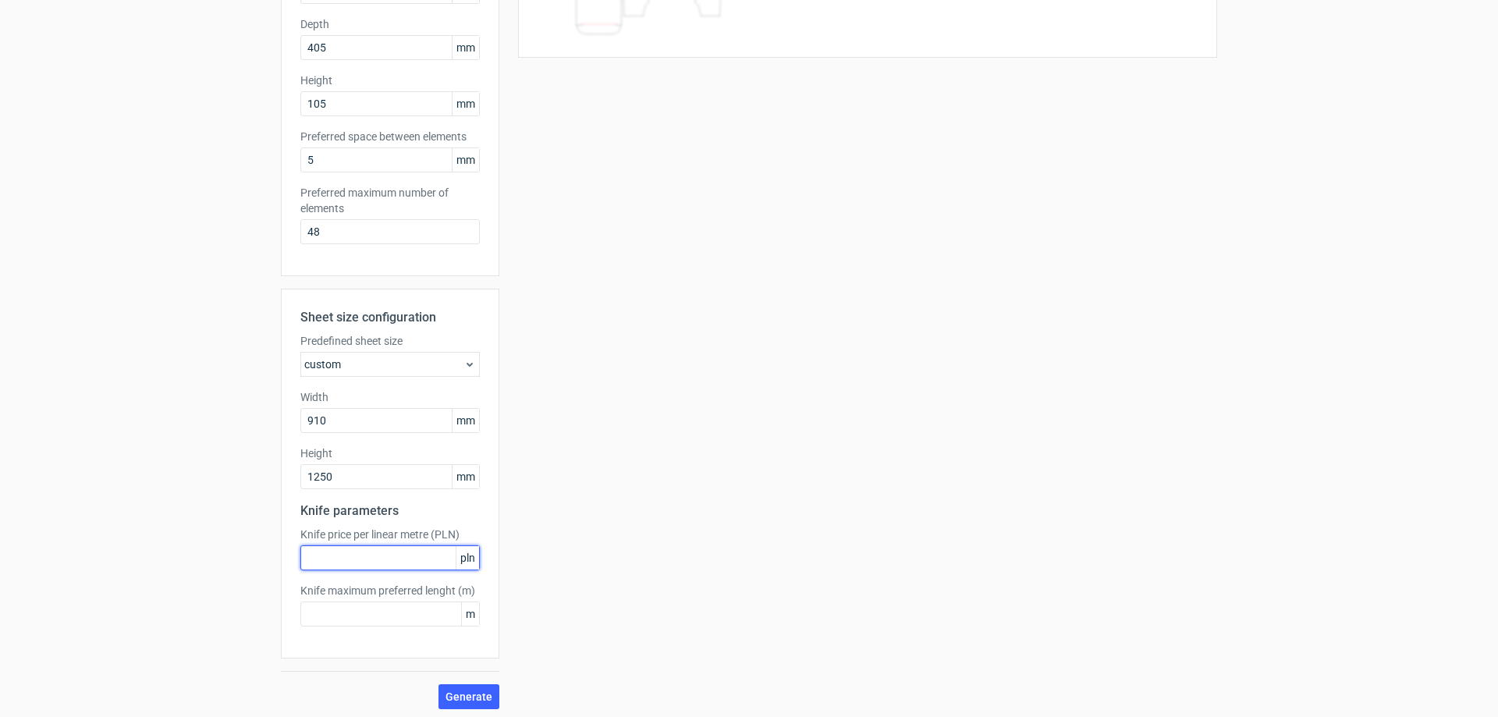
scroll to position [236, 0]
click at [475, 694] on span "Generate" at bounding box center [468, 691] width 47 height 11
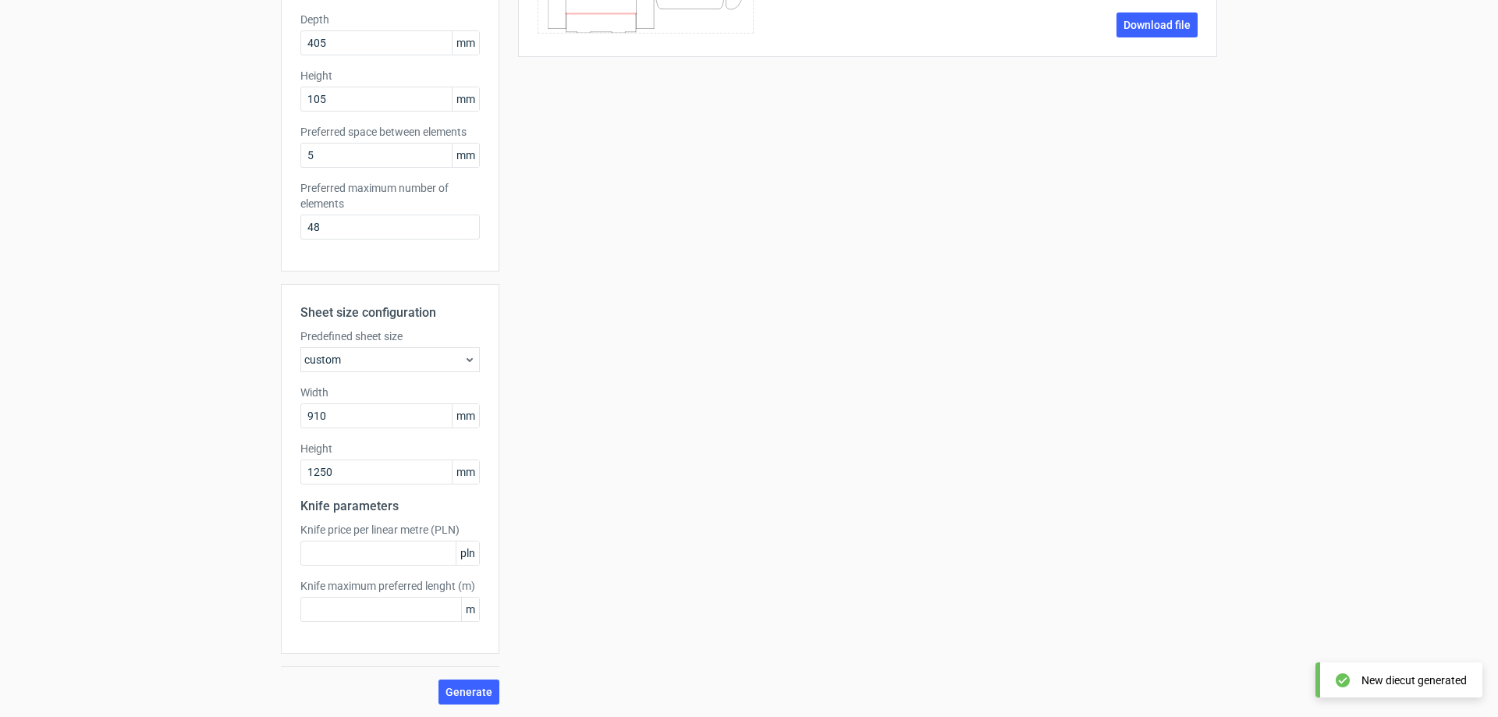
scroll to position [0, 0]
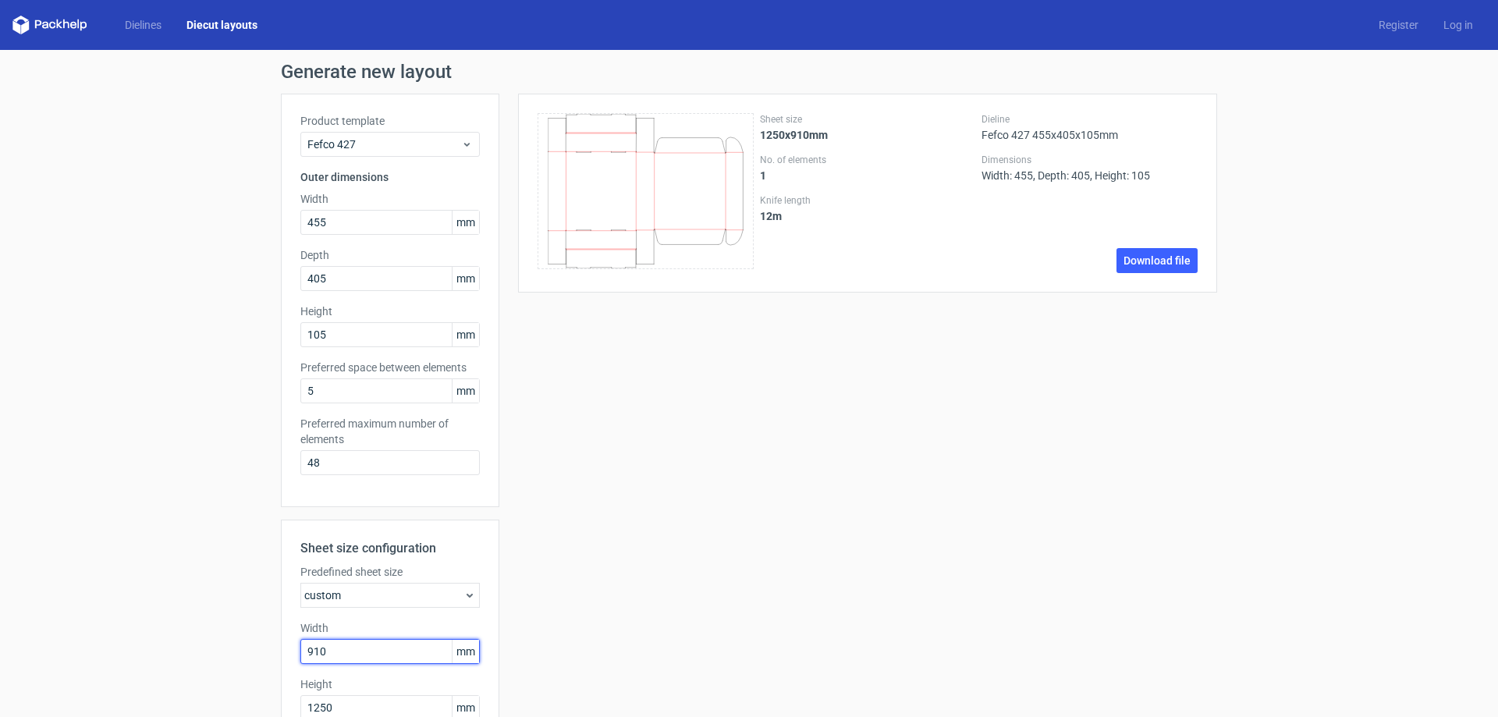
drag, startPoint x: 353, startPoint y: 652, endPoint x: 220, endPoint y: 640, distance: 133.1
click at [220, 640] on div "Generate new layout Product template Fefco 427 Outer dimensions Width 455 mm De…" at bounding box center [749, 501] width 1498 height 902
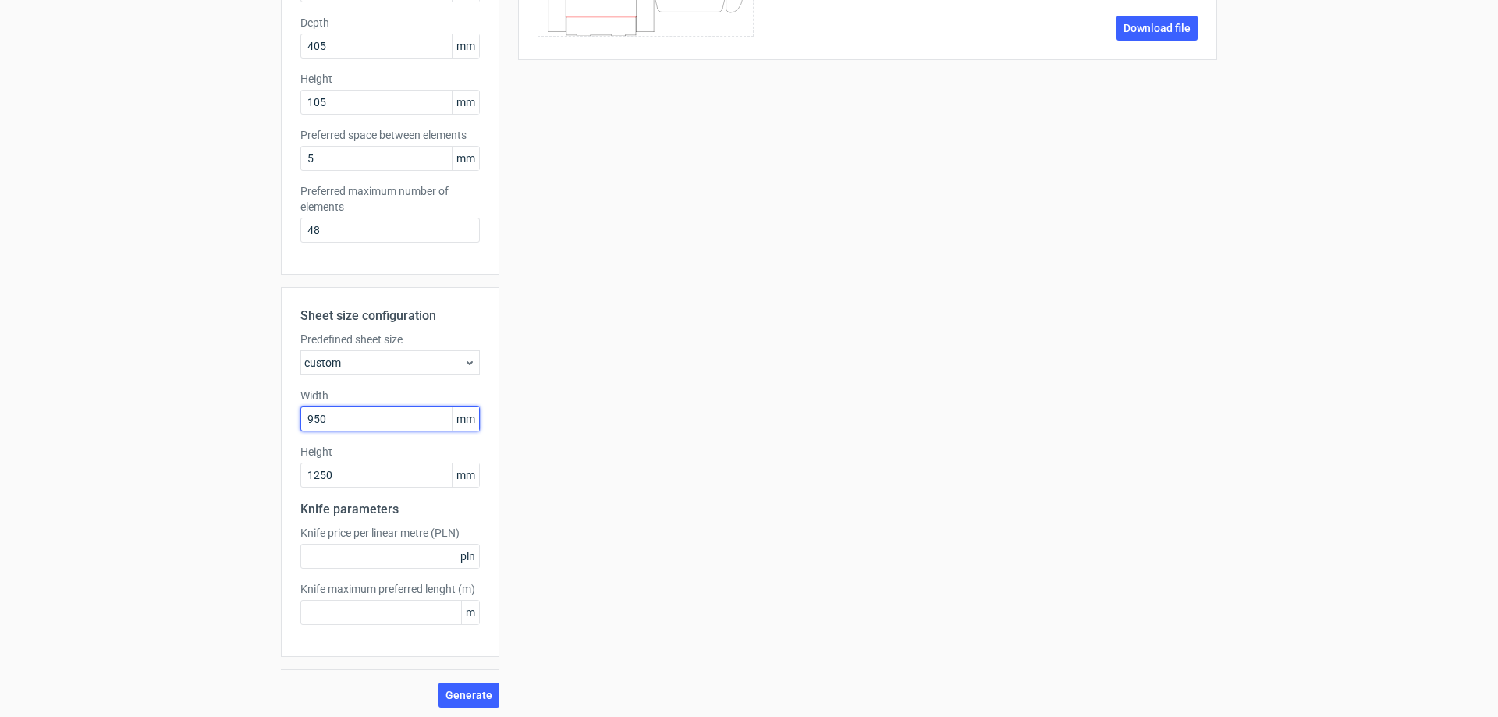
scroll to position [236, 0]
type input "950"
click at [479, 695] on span "Generate" at bounding box center [468, 691] width 47 height 11
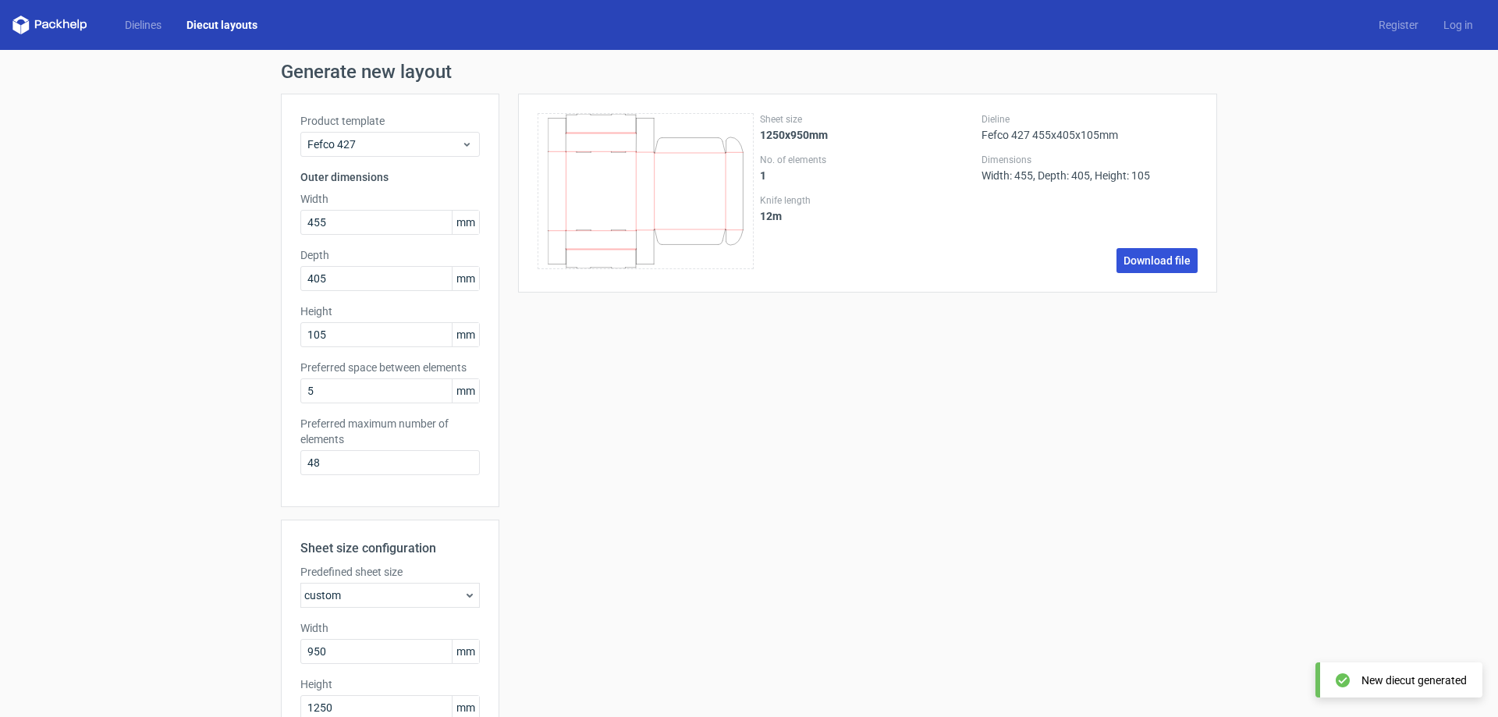
click at [1160, 264] on link "Download file" at bounding box center [1156, 260] width 81 height 25
click at [1452, 26] on link "Log in" at bounding box center [1457, 25] width 55 height 16
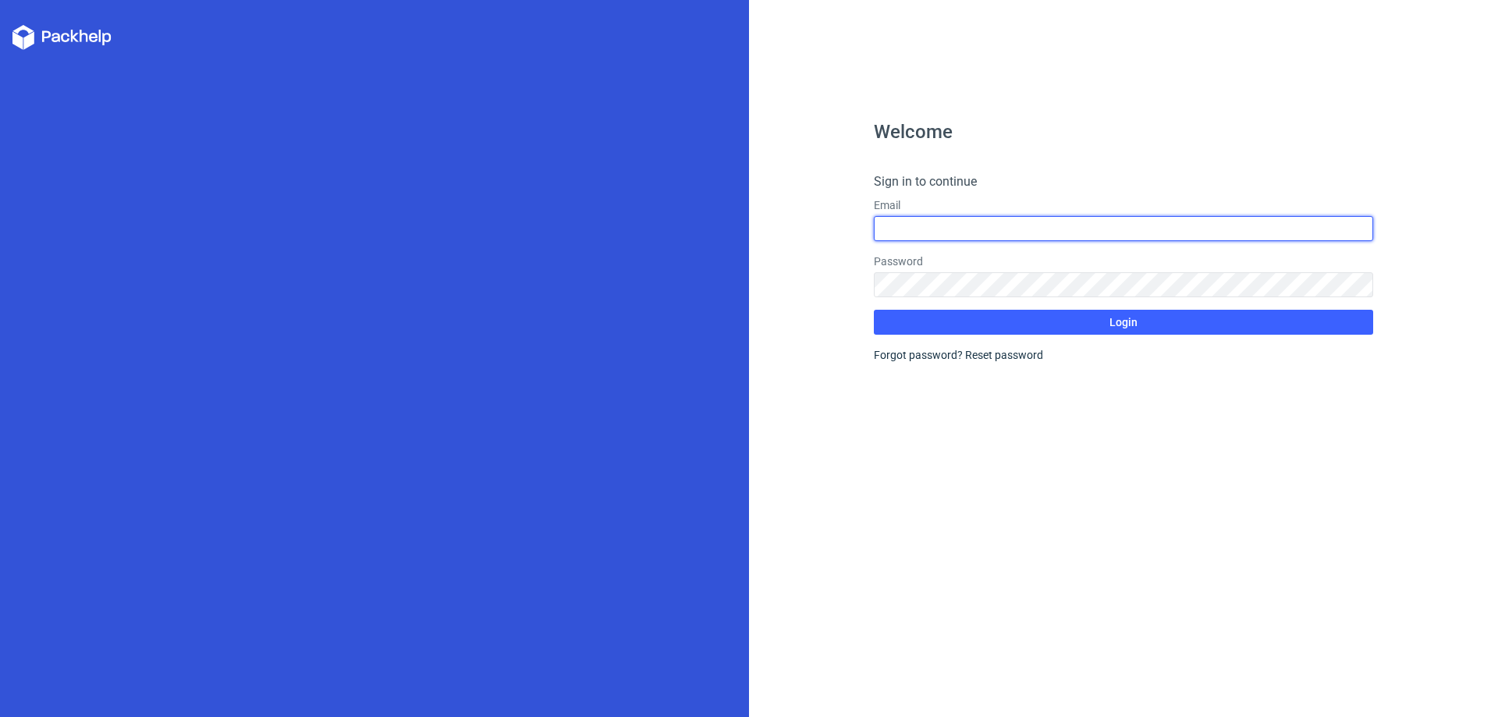
click at [951, 234] on input "text" at bounding box center [1123, 228] width 499 height 25
type input "9764839434"
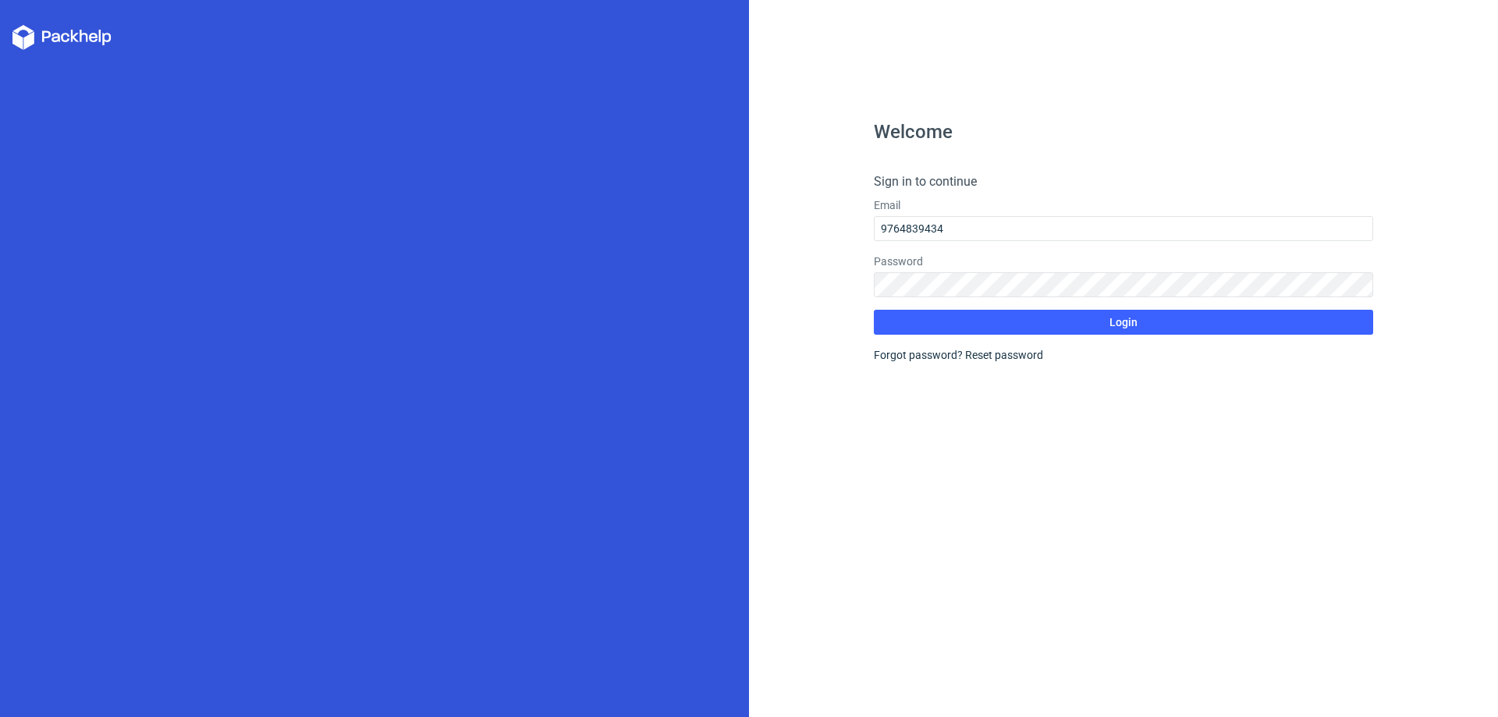
click at [32, 40] on polygon at bounding box center [28, 41] width 10 height 18
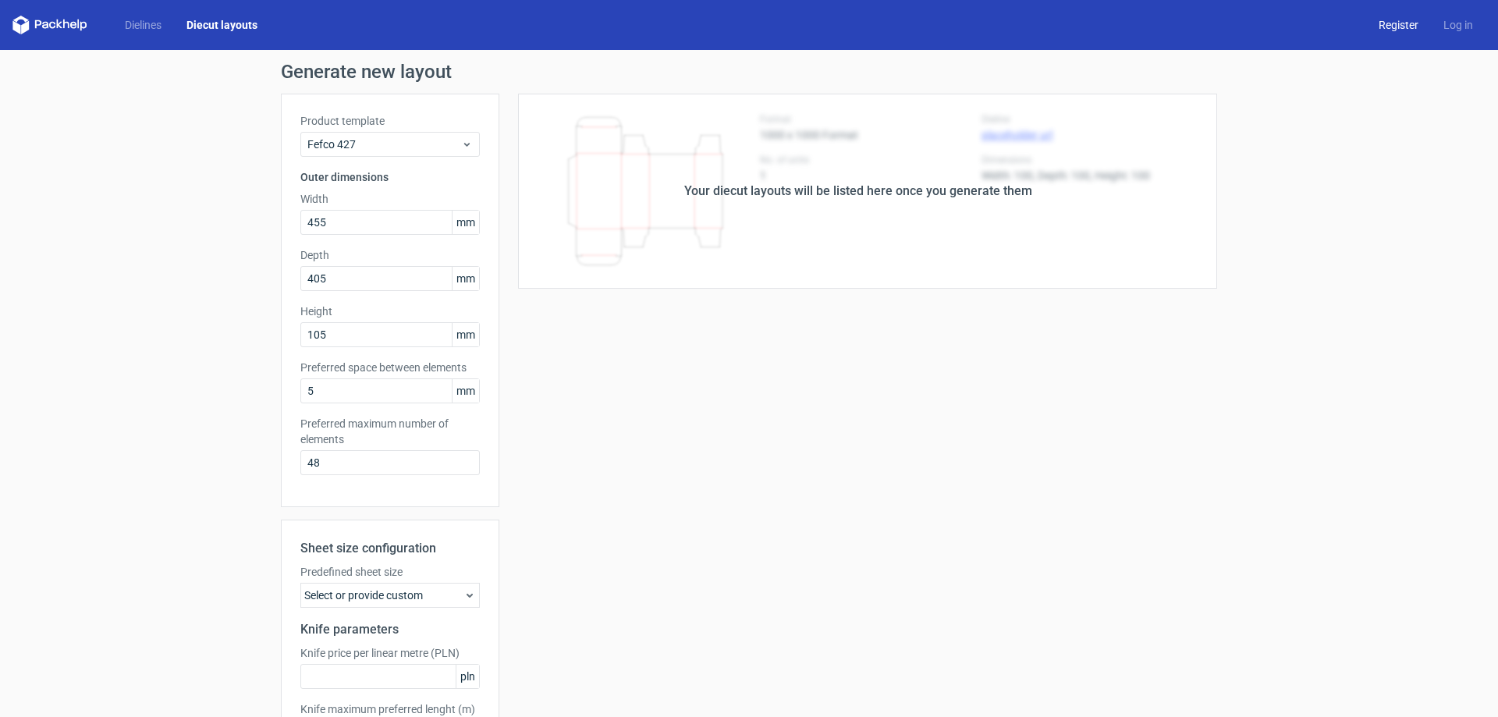
click at [1395, 20] on link "Register" at bounding box center [1398, 25] width 65 height 16
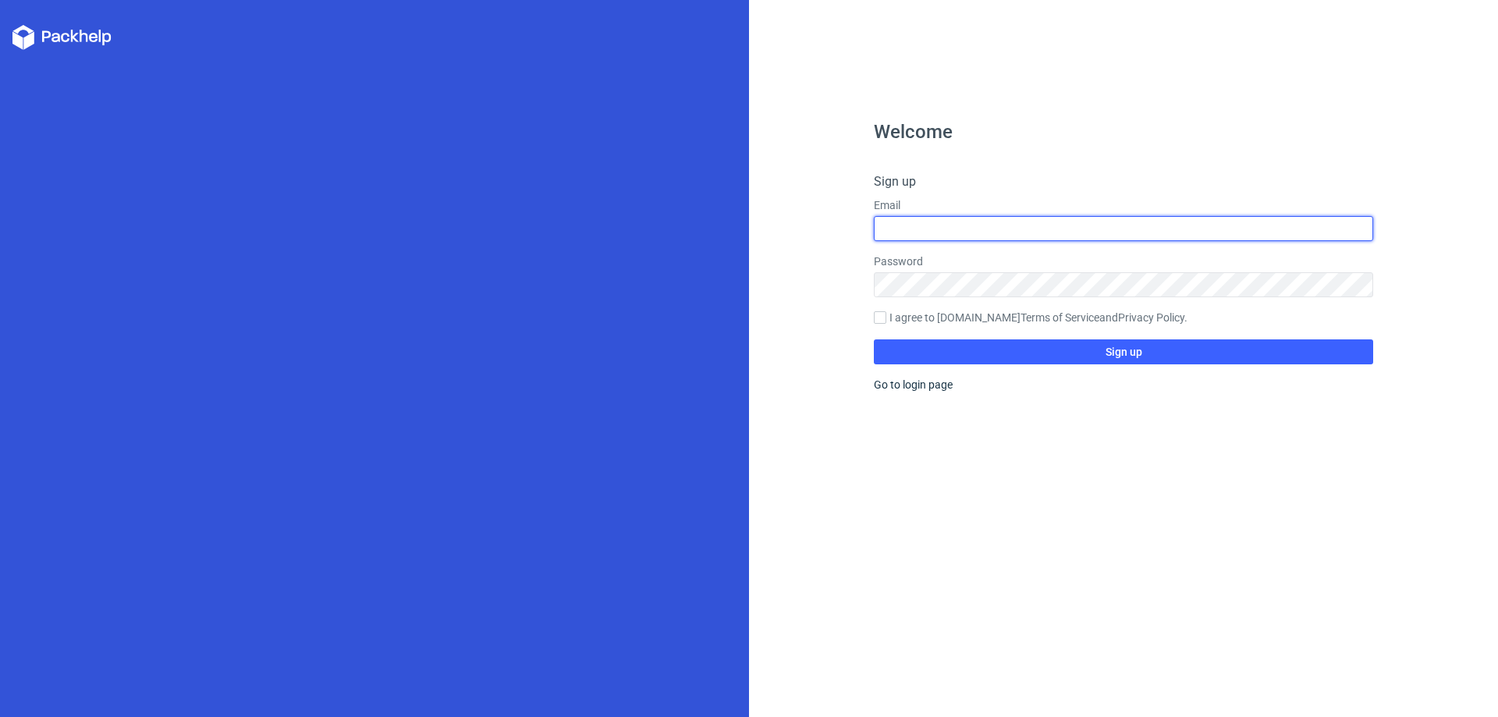
click at [891, 219] on input "text" at bounding box center [1123, 228] width 499 height 25
type input "[EMAIL_ADDRESS][DOMAIN_NAME]"
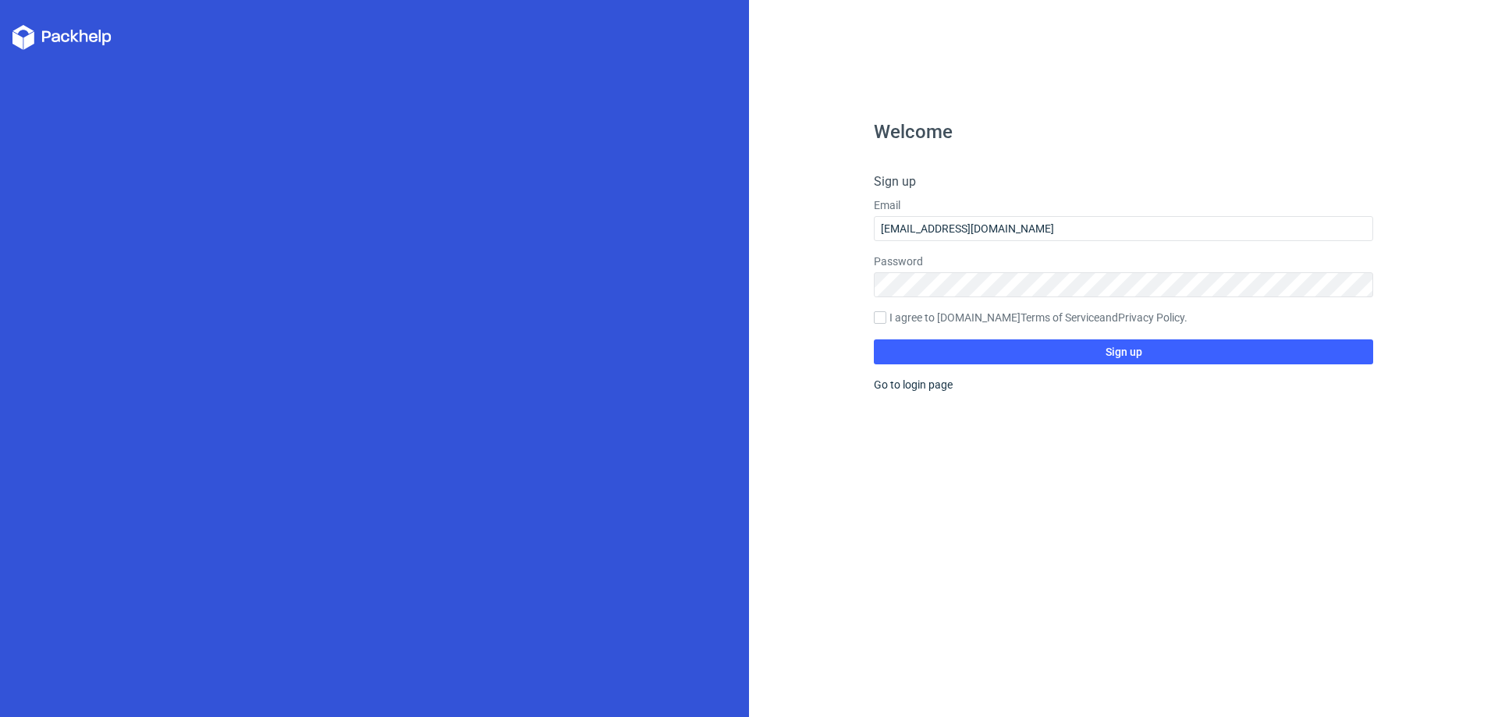
click at [886, 317] on label "I agree to [DOMAIN_NAME] Terms of Service and Privacy Policy ." at bounding box center [1123, 318] width 499 height 17
click at [886, 317] on input "I agree to [DOMAIN_NAME] Terms of Service and Privacy Policy ." at bounding box center [880, 317] width 12 height 12
checkbox input "true"
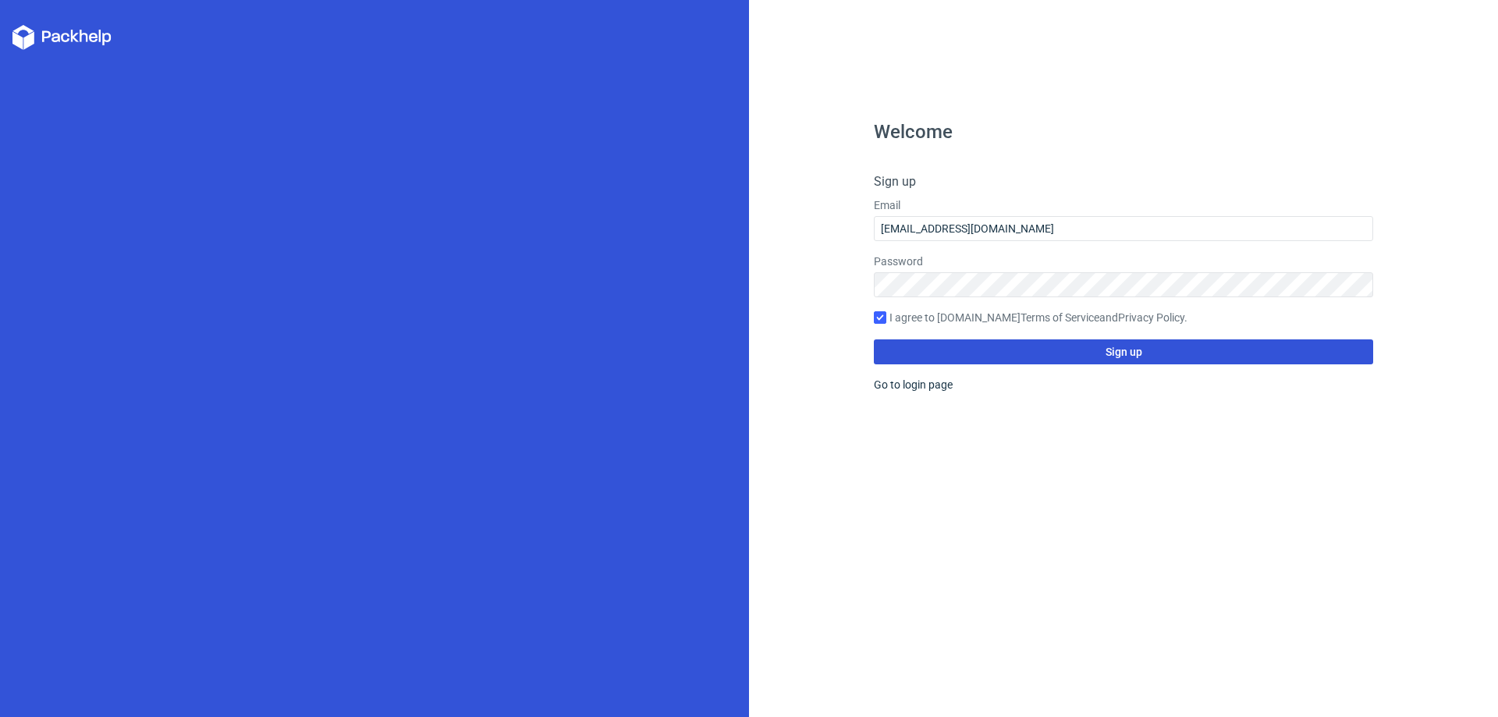
click at [1050, 353] on button "Sign up" at bounding box center [1123, 351] width 499 height 25
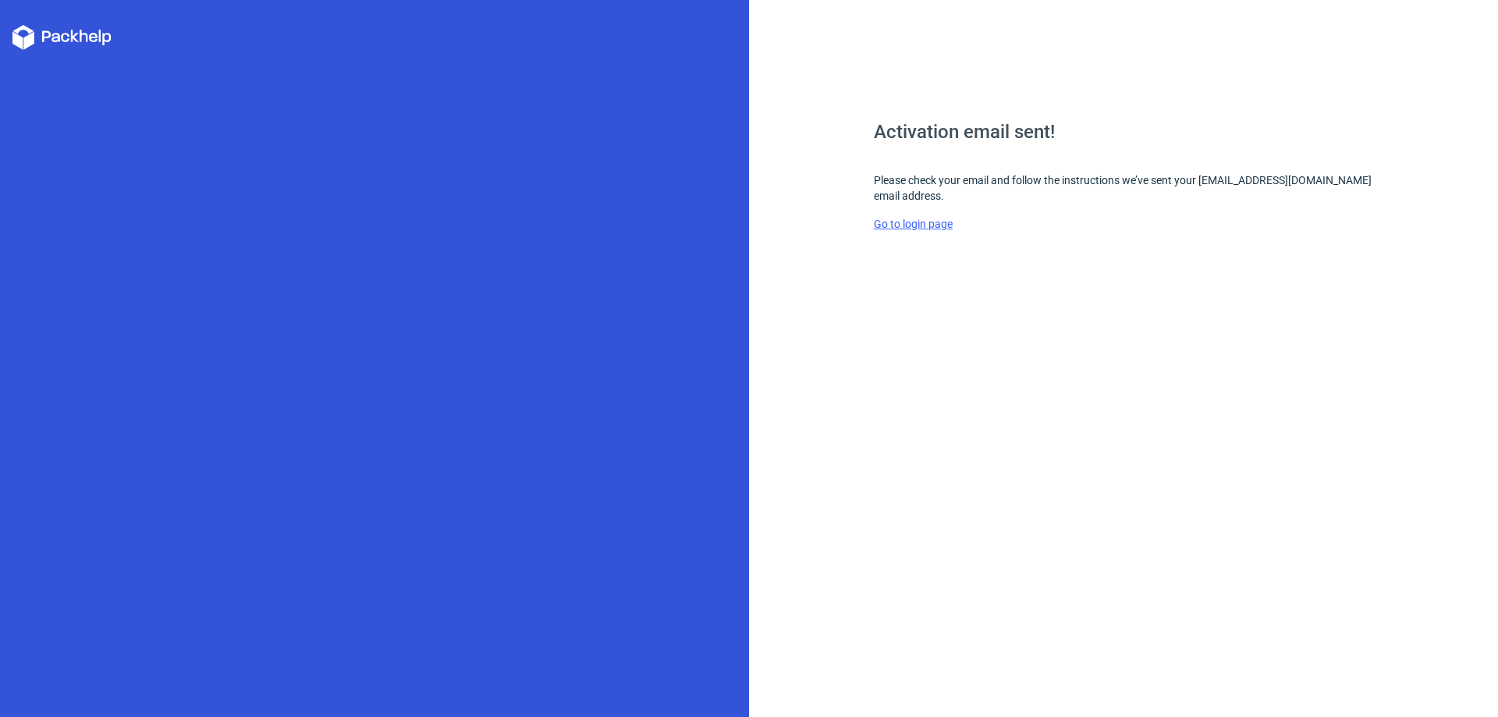
click at [923, 225] on link "Go to login page" at bounding box center [913, 224] width 79 height 12
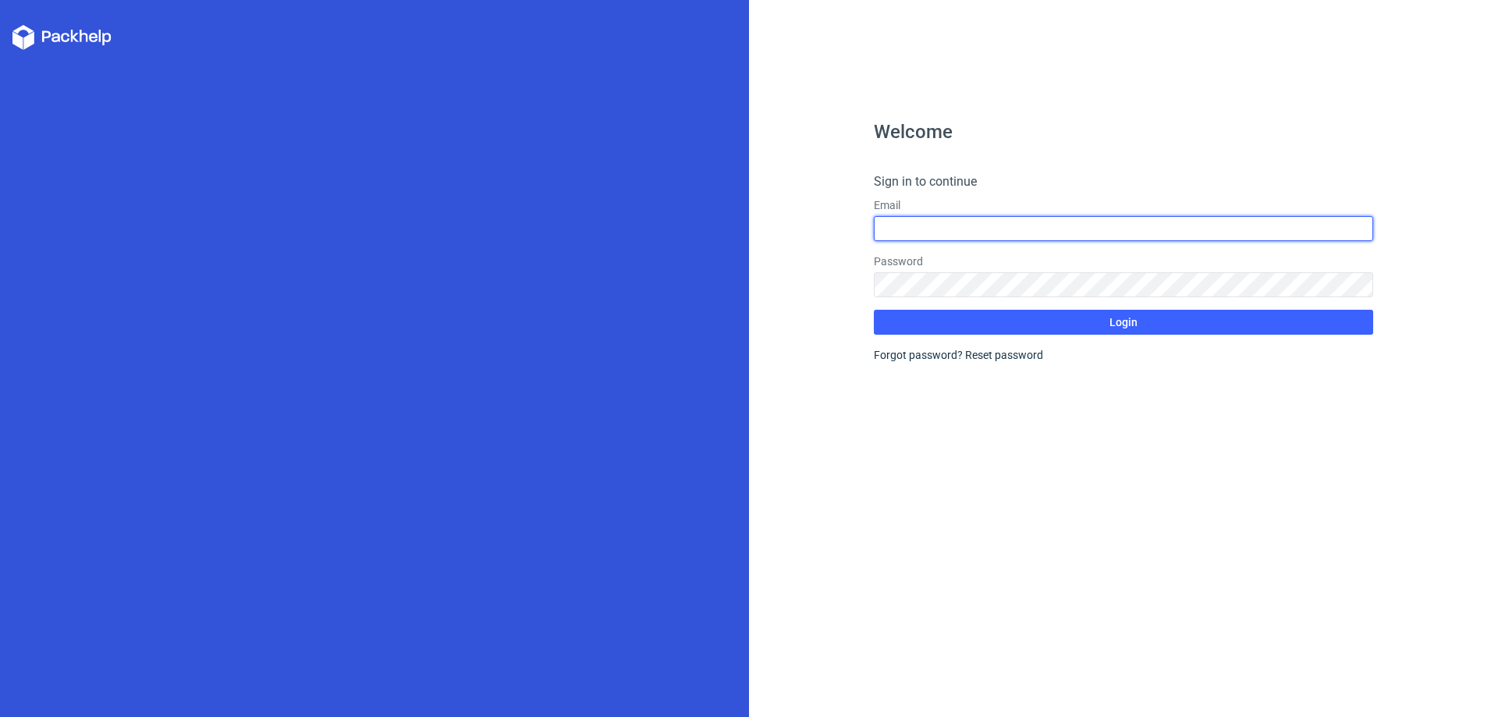
type input "[EMAIL_ADDRESS][DOMAIN_NAME]"
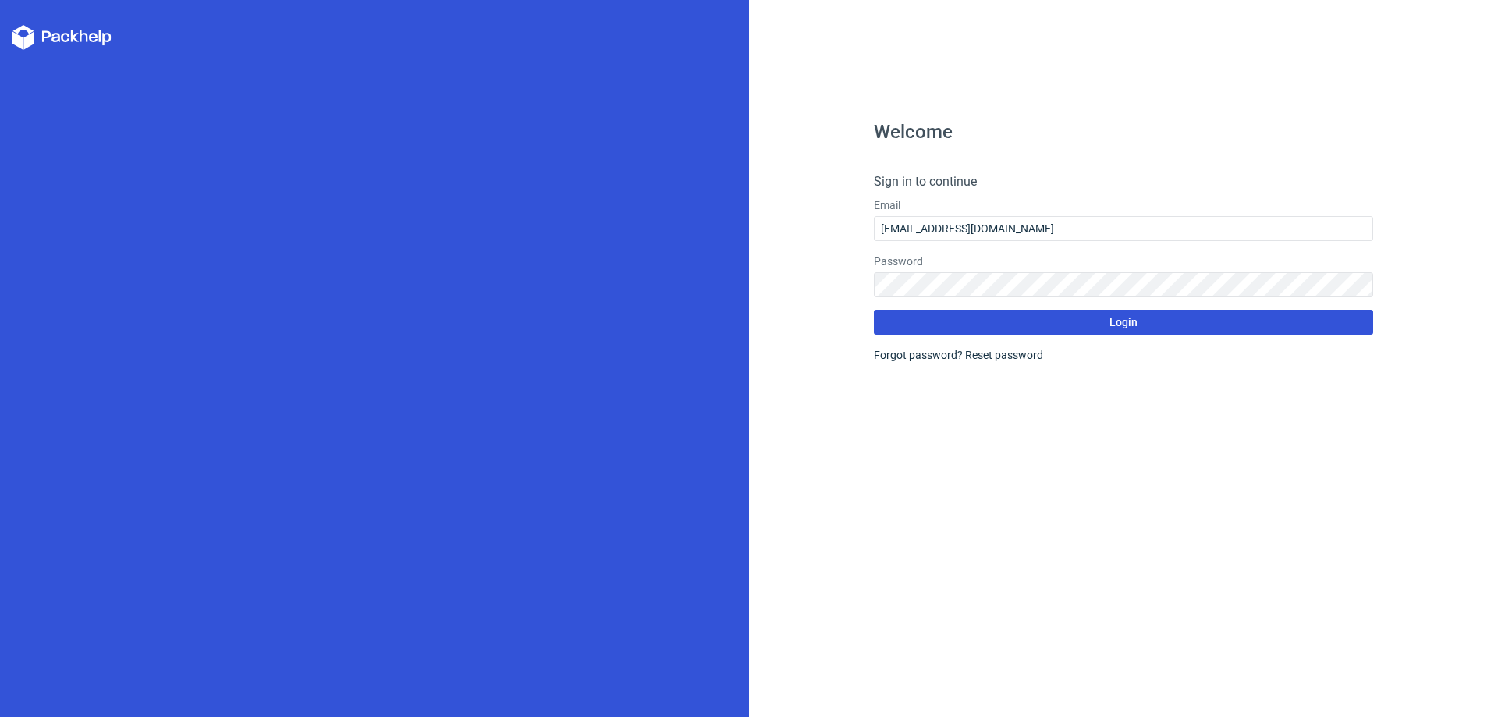
drag, startPoint x: 1142, startPoint y: 334, endPoint x: 1136, endPoint y: 328, distance: 8.8
click at [1140, 334] on button "Login" at bounding box center [1123, 322] width 499 height 25
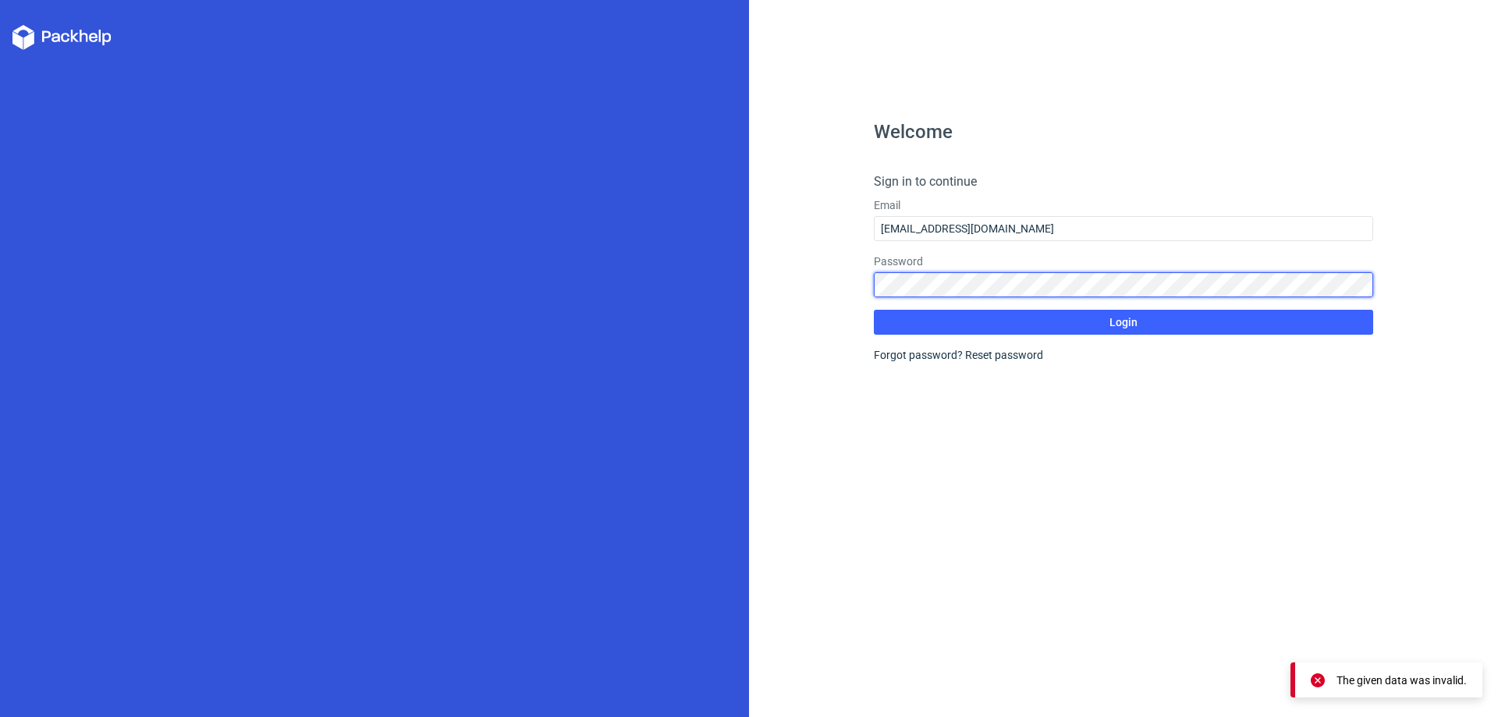
click at [477, 336] on div "Welcome Sign in to continue Email [EMAIL_ADDRESS][DOMAIN_NAME] Password Login F…" at bounding box center [749, 358] width 1498 height 717
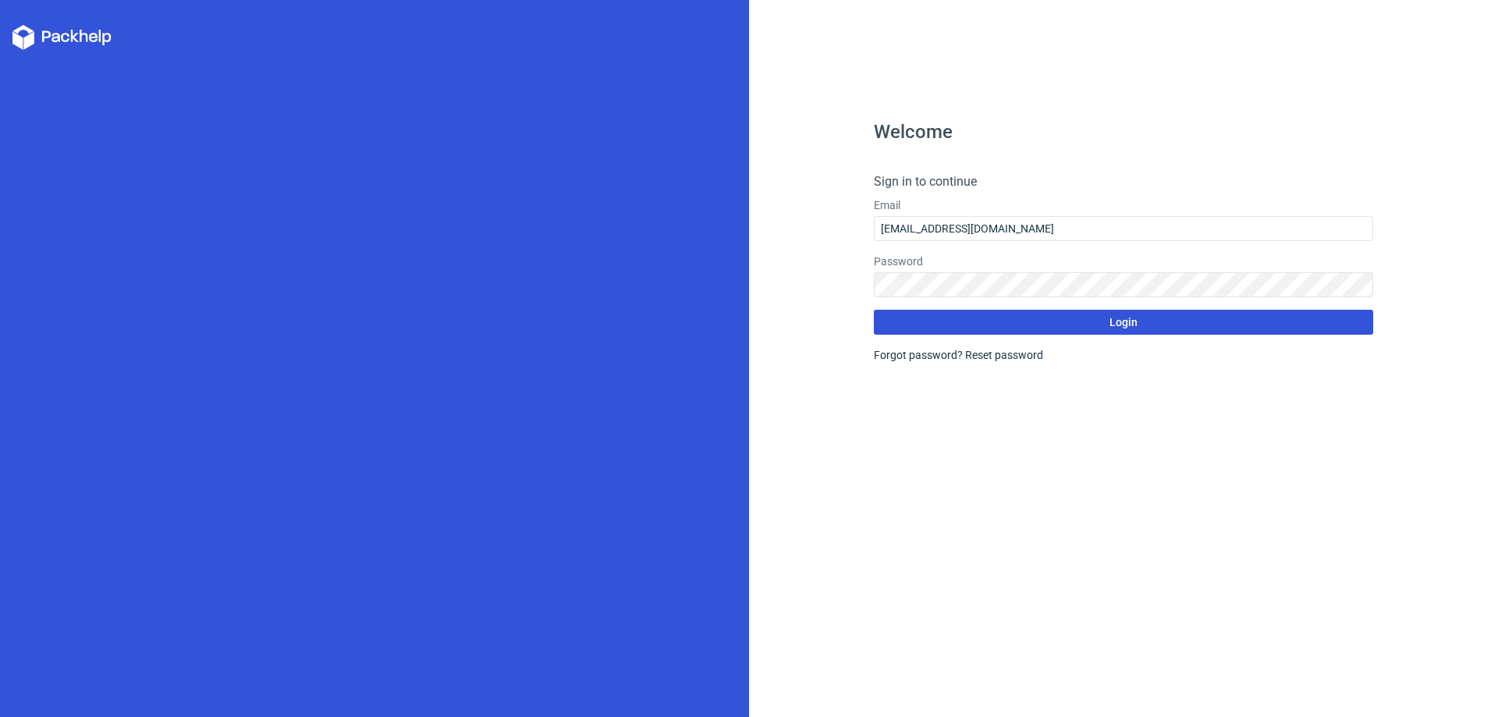
click at [1172, 325] on button "Login" at bounding box center [1123, 322] width 499 height 25
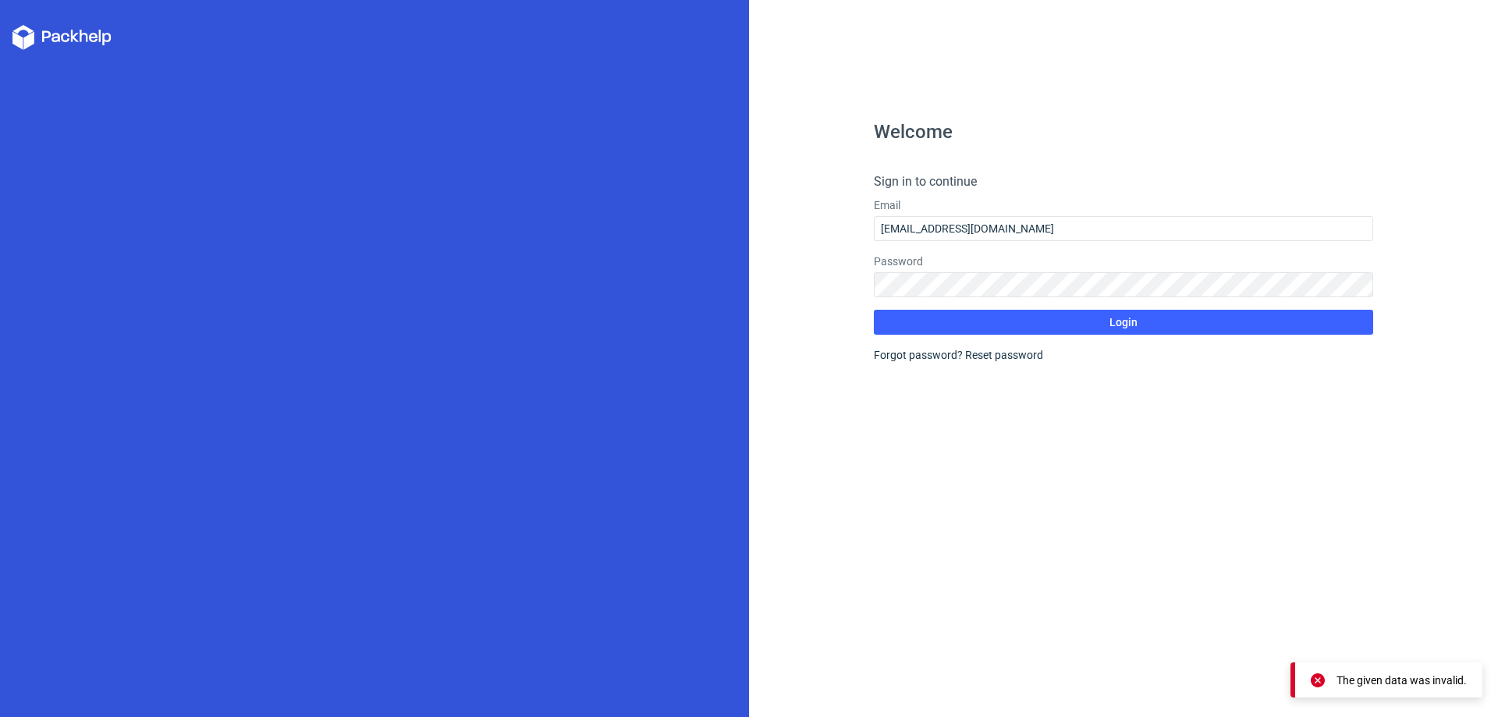
click at [58, 48] on icon at bounding box center [61, 37] width 99 height 25
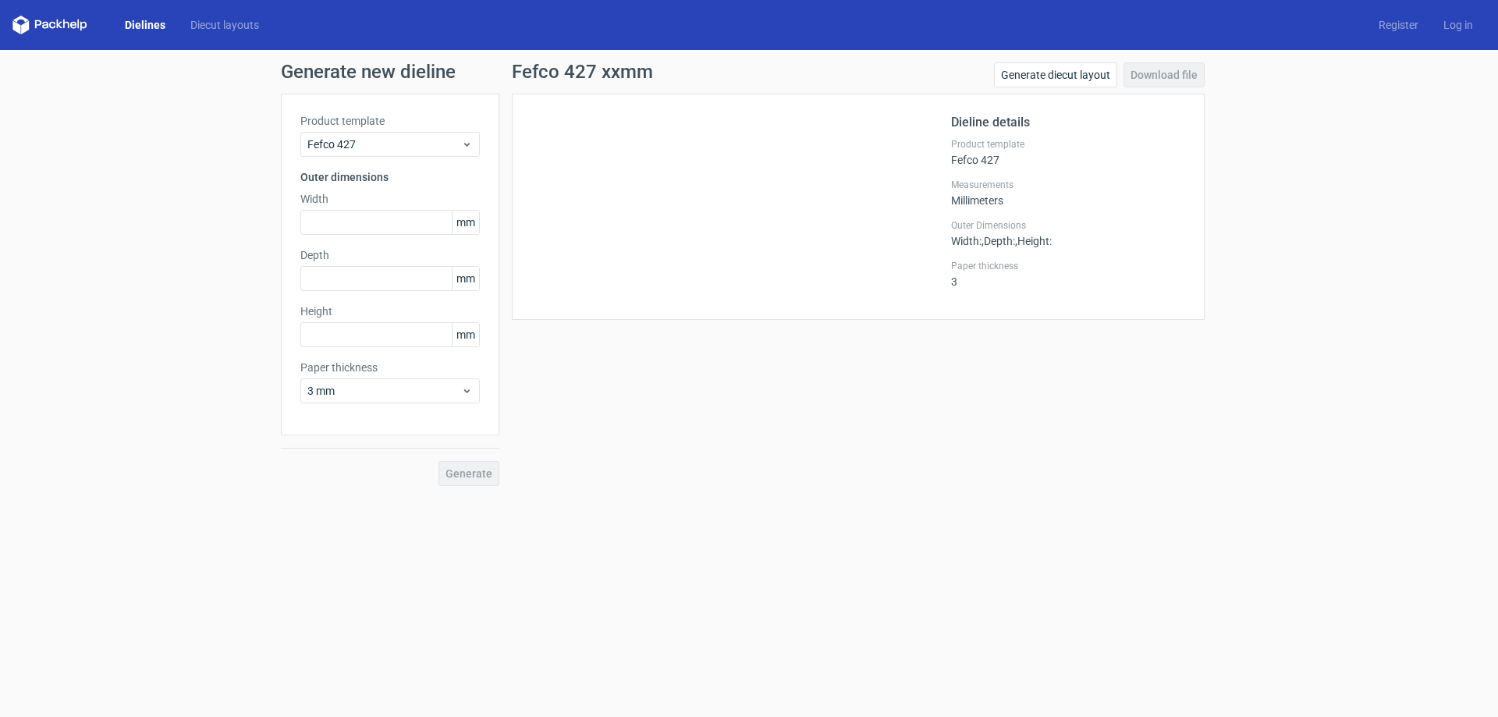
click at [136, 28] on link "Dielines" at bounding box center [145, 25] width 66 height 16
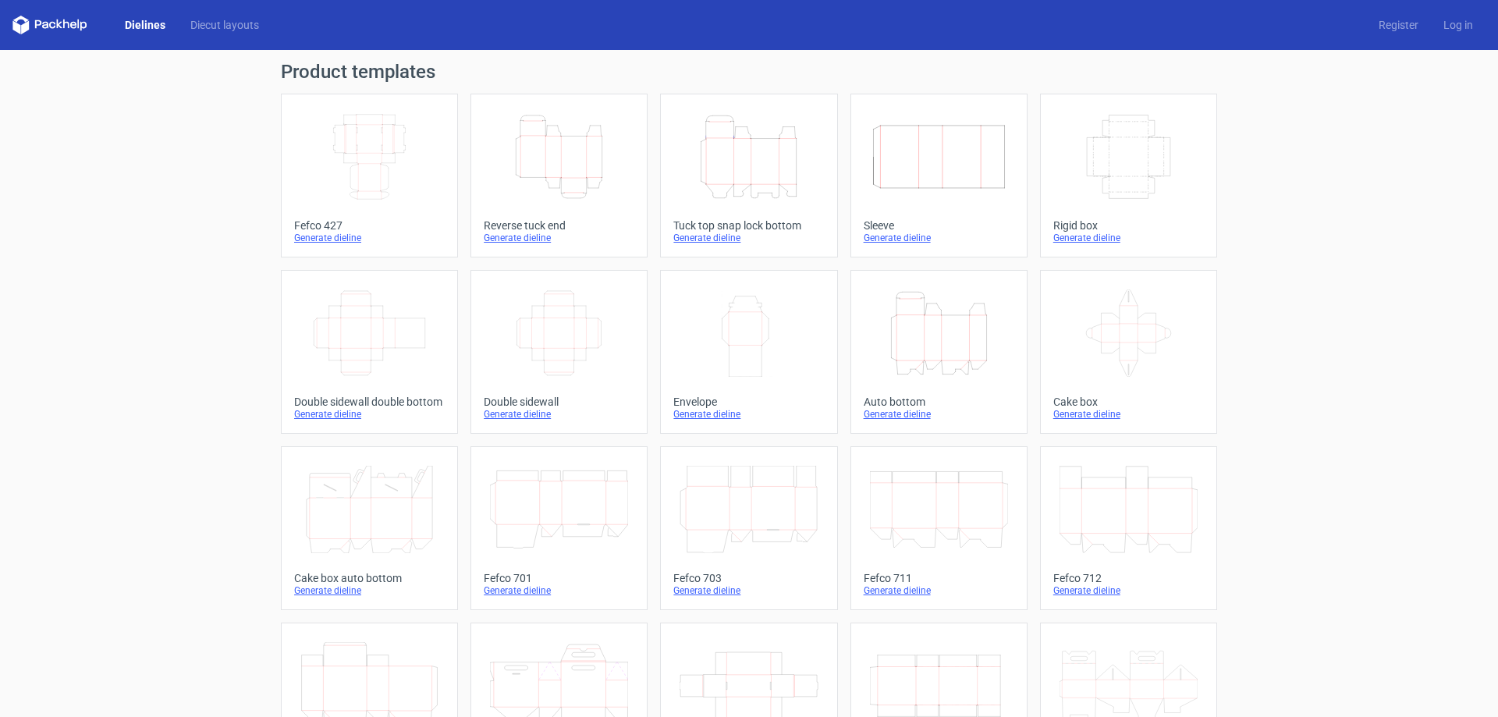
click at [338, 245] on link "Width Depth Height Fefco 427 Generate dieline" at bounding box center [369, 176] width 177 height 164
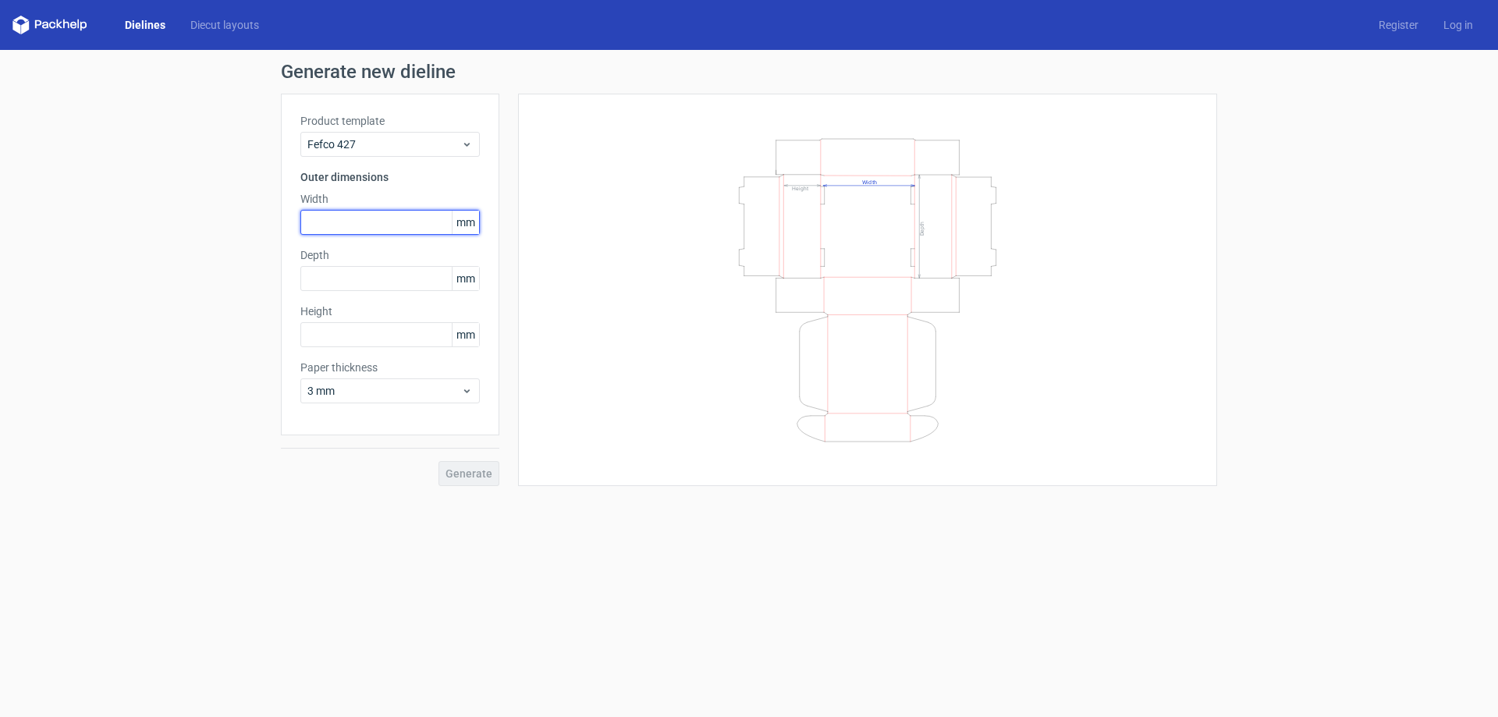
click at [344, 229] on input "text" at bounding box center [389, 222] width 179 height 25
type input "455"
type input "405"
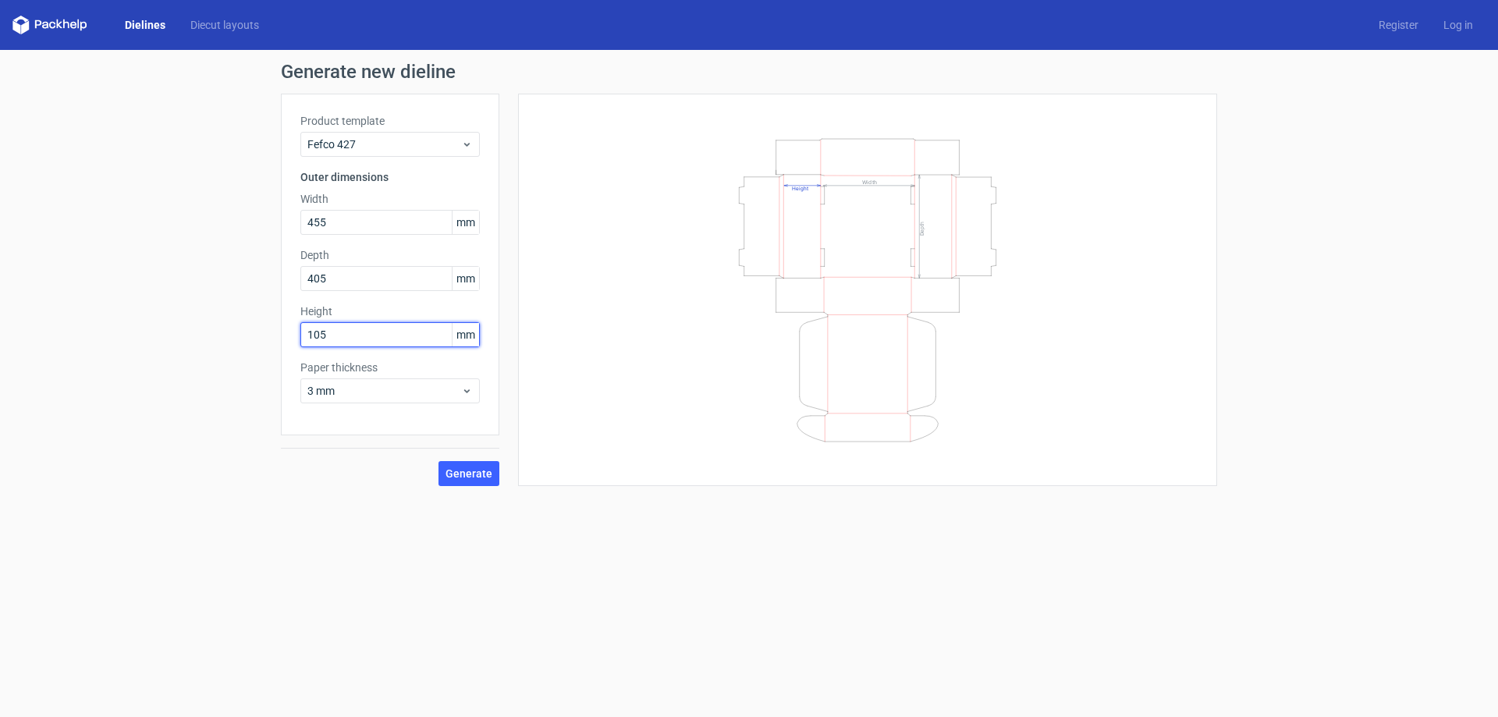
type input "105"
click at [473, 465] on button "Generate" at bounding box center [468, 473] width 61 height 25
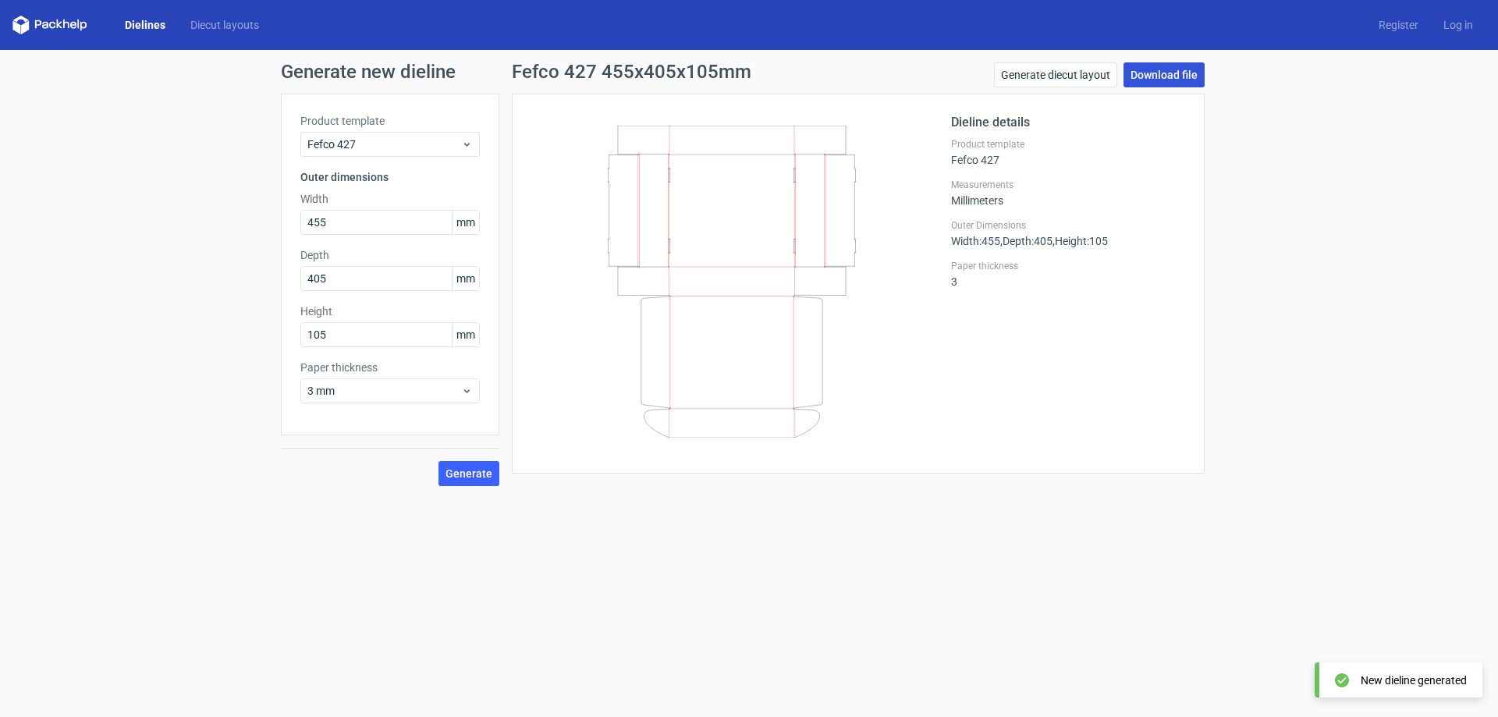
click at [1145, 80] on link "Download file" at bounding box center [1163, 74] width 81 height 25
